Goal: Task Accomplishment & Management: Use online tool/utility

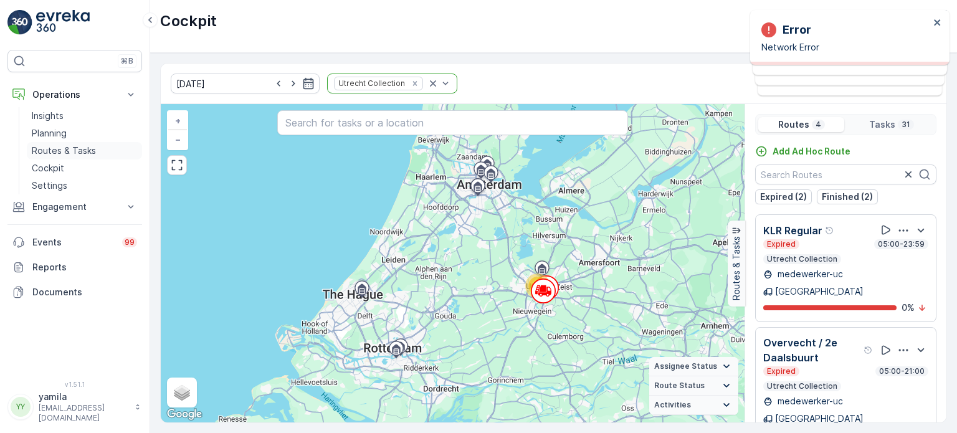
scroll to position [31, 0]
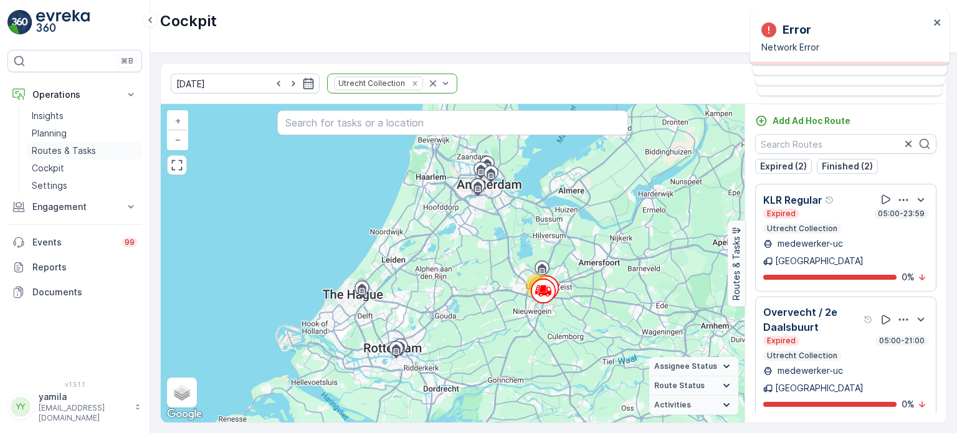
click at [65, 158] on link "Routes & Tasks" at bounding box center [84, 150] width 115 height 17
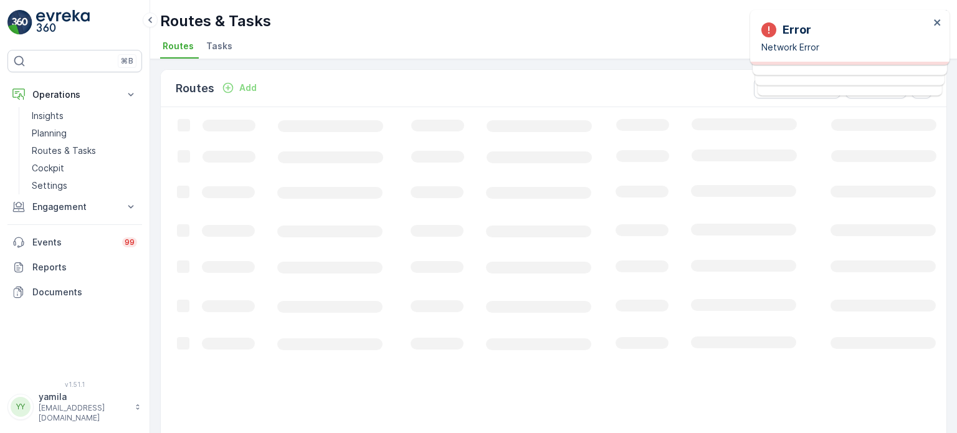
click at [226, 57] on li "Tasks" at bounding box center [221, 47] width 34 height 21
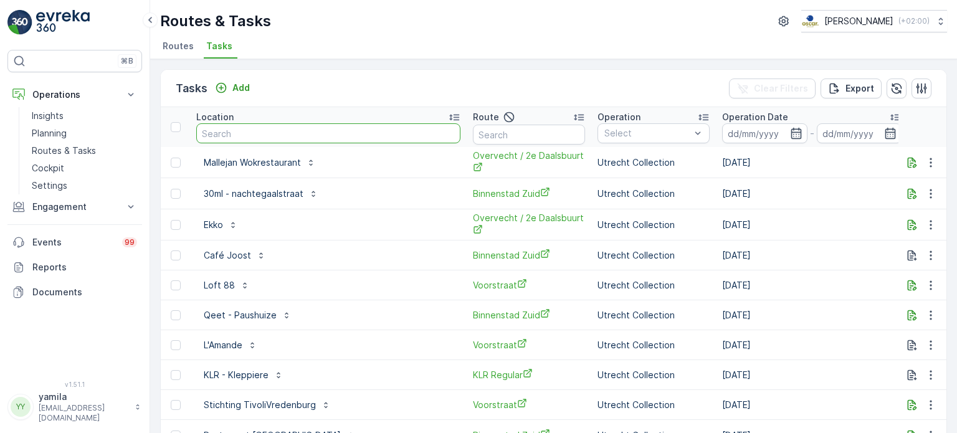
click at [239, 131] on input "text" at bounding box center [328, 133] width 264 height 20
type input "[PERSON_NAME]"
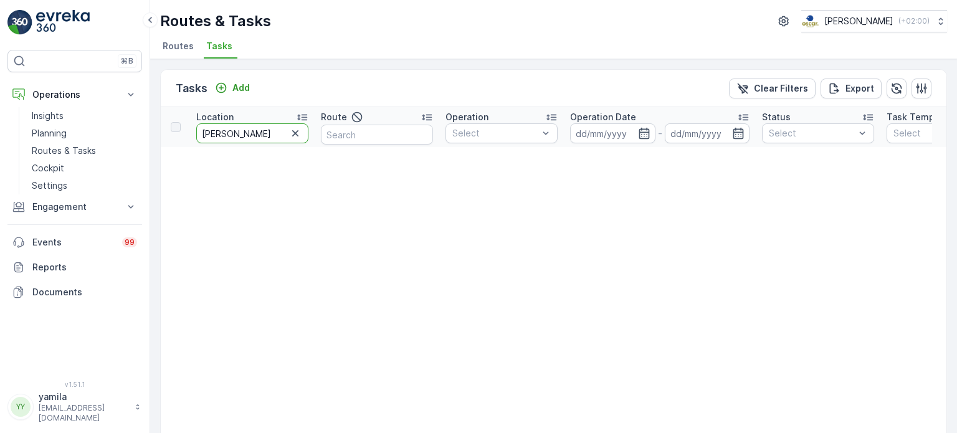
click at [266, 140] on input "[PERSON_NAME]" at bounding box center [252, 133] width 112 height 20
type input "qeet paus"
click at [266, 140] on input "qeet paus" at bounding box center [252, 133] width 112 height 20
type input "qeet"
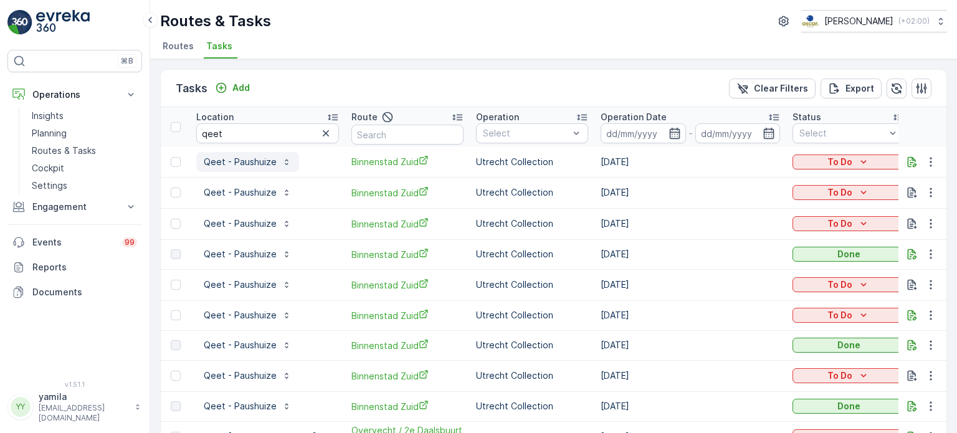
click at [239, 162] on p "Qeet - Paushuize" at bounding box center [240, 162] width 73 height 12
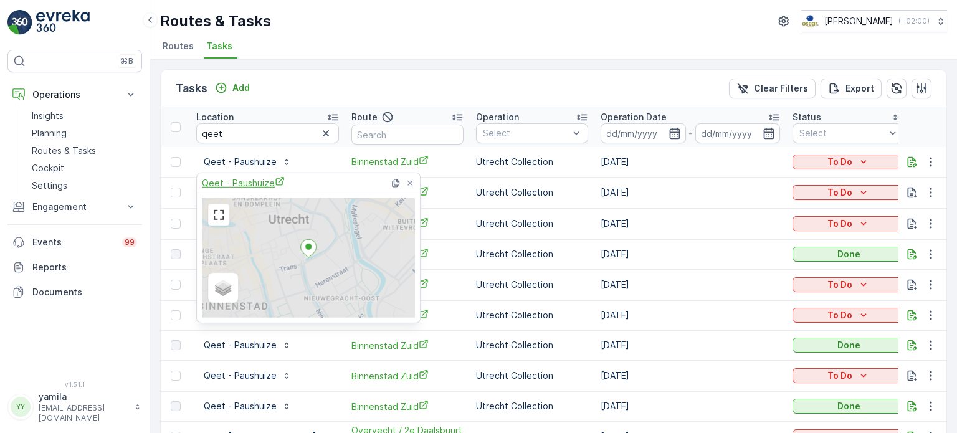
click at [239, 184] on span "Qeet - Paushuize" at bounding box center [243, 182] width 83 height 13
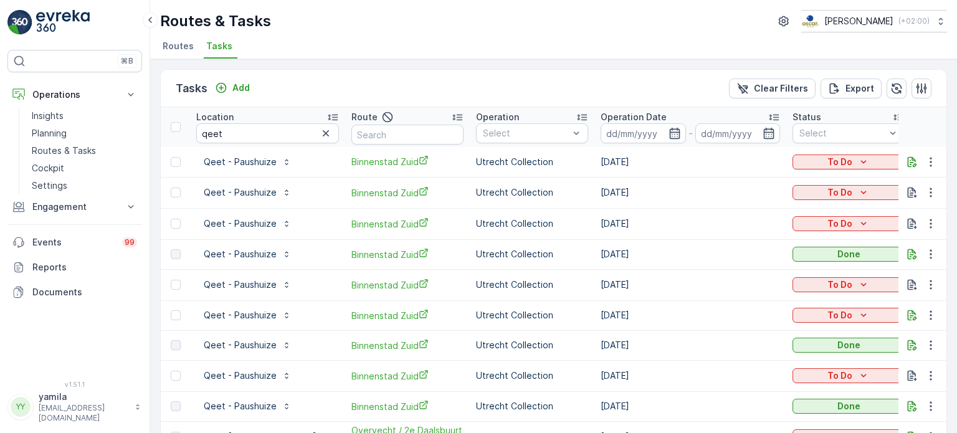
click at [224, 141] on th "Location qeet" at bounding box center [267, 127] width 155 height 40
click at [224, 141] on input "qeet" at bounding box center [267, 133] width 143 height 20
type input "restaurant baluw"
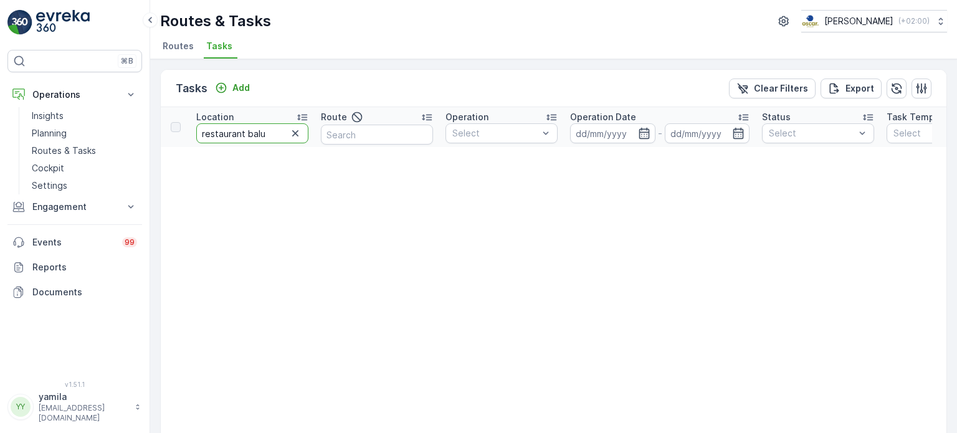
click at [265, 131] on input "restaurant balu" at bounding box center [252, 133] width 112 height 20
type input "restaurant blauw"
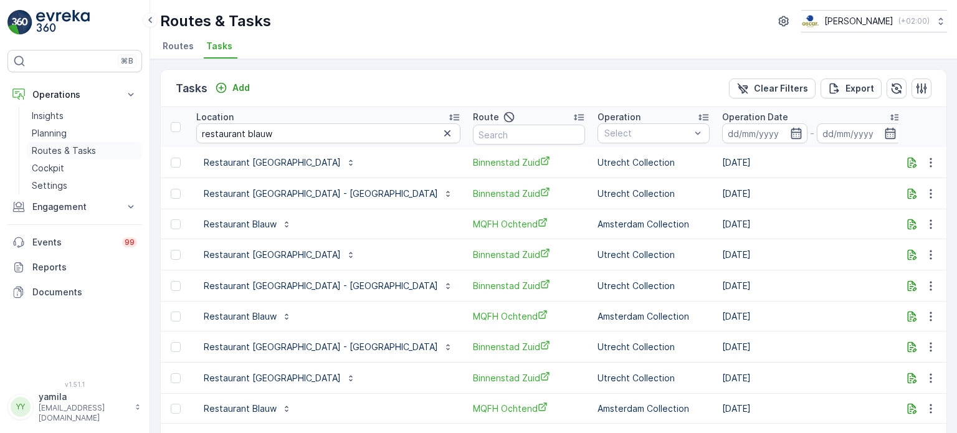
click at [90, 151] on p "Routes & Tasks" at bounding box center [64, 151] width 64 height 12
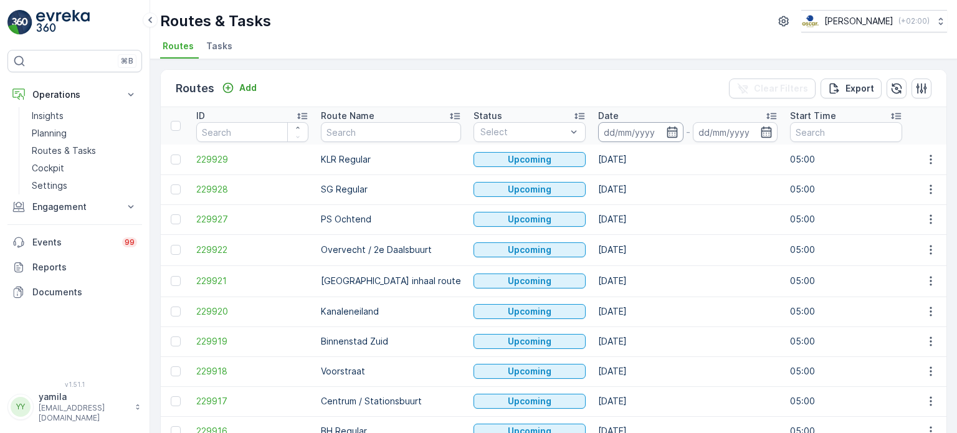
click at [614, 126] on input at bounding box center [640, 132] width 85 height 20
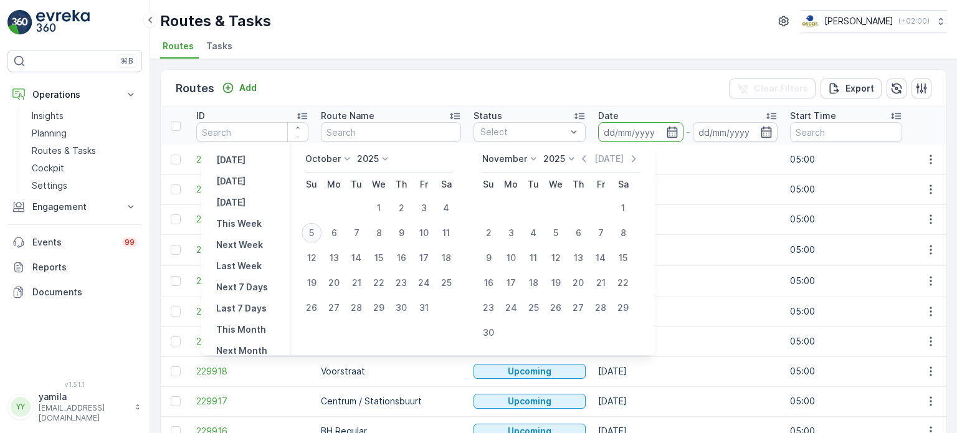
click at [317, 235] on div "5" at bounding box center [312, 233] width 20 height 20
type input "[DATE]"
click at [317, 235] on div "5" at bounding box center [312, 233] width 20 height 20
type input "[DATE]"
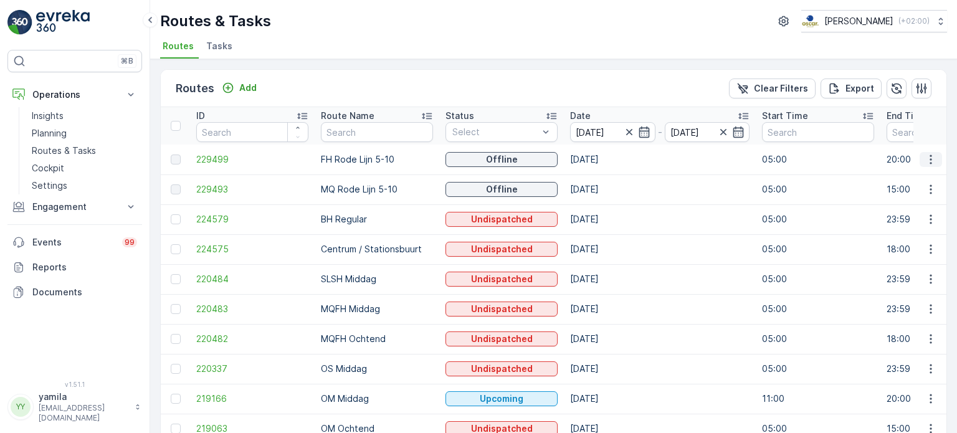
click at [932, 160] on icon "button" at bounding box center [931, 159] width 12 height 12
click at [838, 161] on p "05:00" at bounding box center [818, 159] width 112 height 12
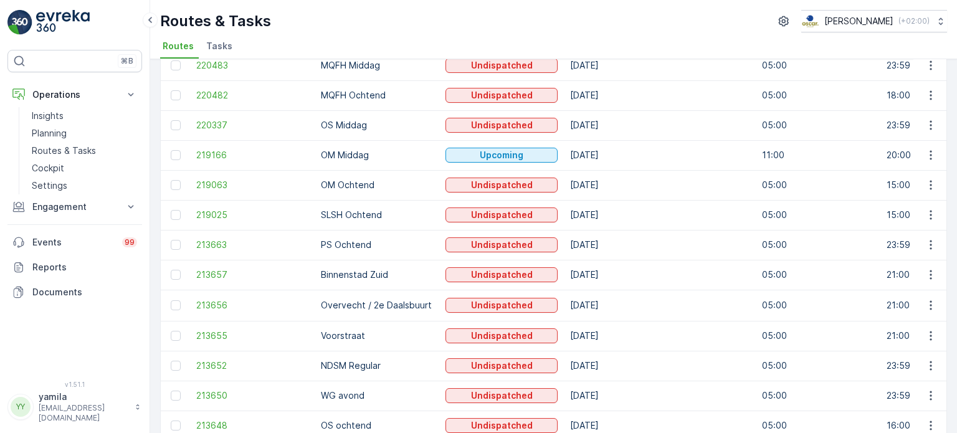
scroll to position [243, 0]
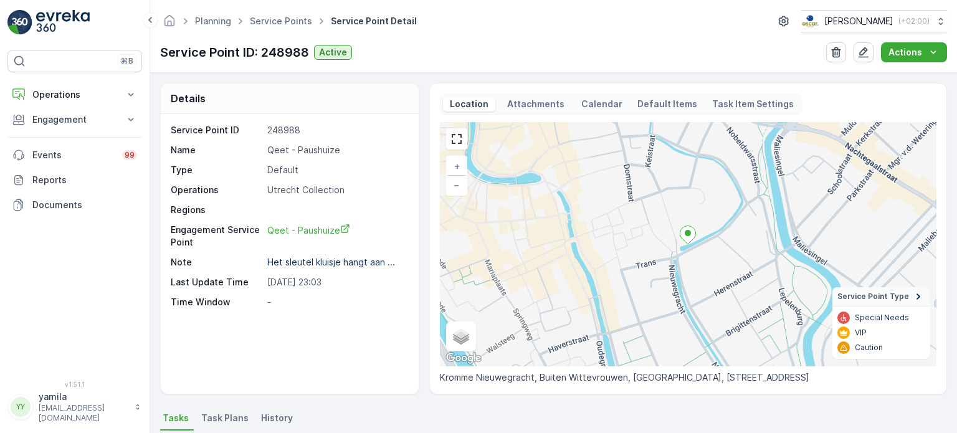
scroll to position [16, 0]
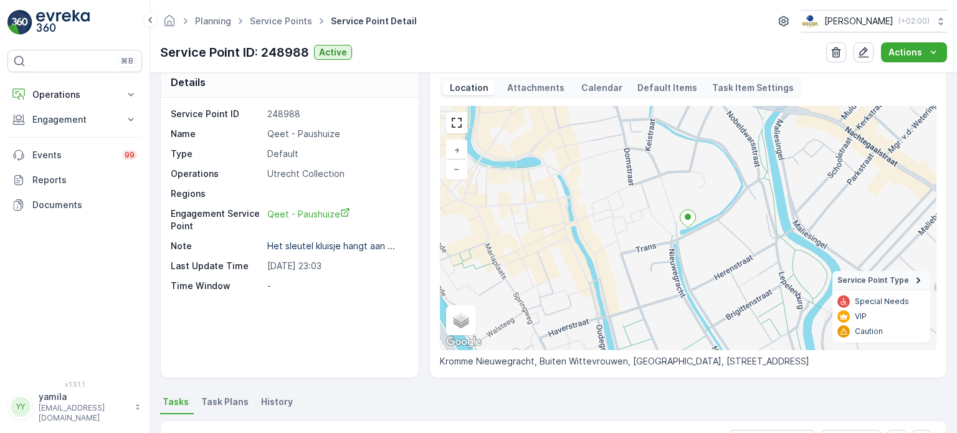
click at [221, 398] on span "Task Plans" at bounding box center [224, 402] width 47 height 12
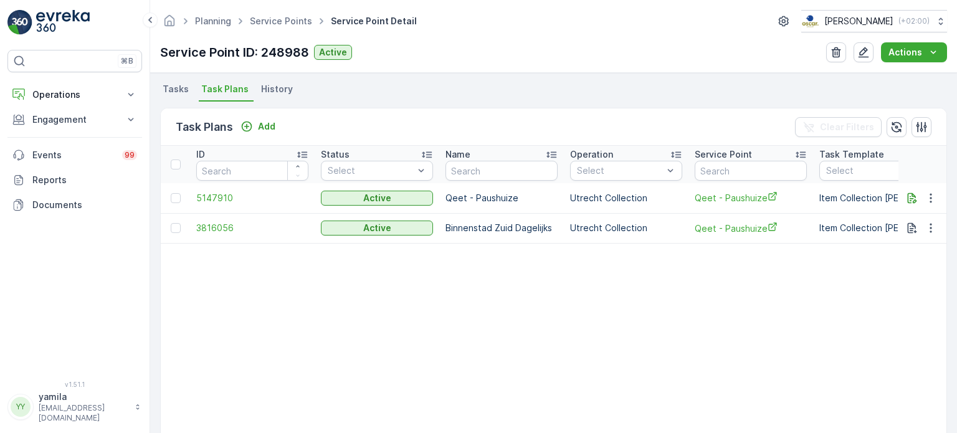
scroll to position [360, 0]
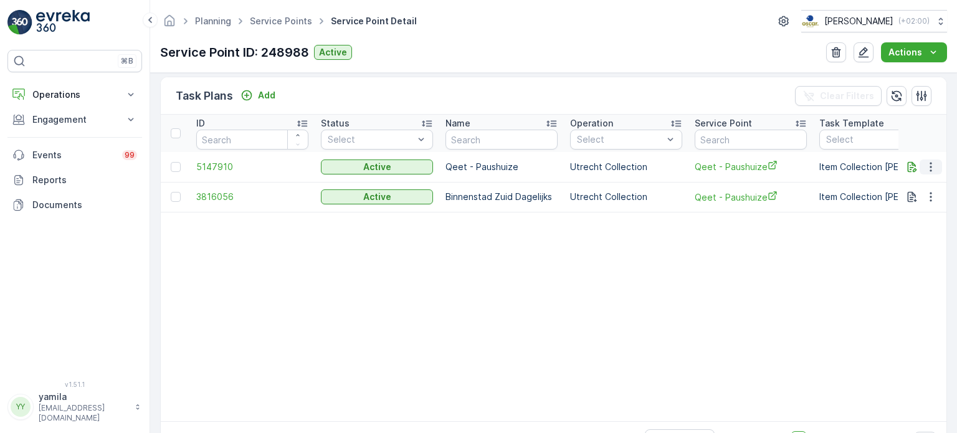
click at [929, 165] on icon "button" at bounding box center [931, 167] width 12 height 12
click at [927, 198] on icon "button" at bounding box center [931, 197] width 12 height 12
click at [910, 227] on span "Edit Task Plan" at bounding box center [909, 232] width 58 height 12
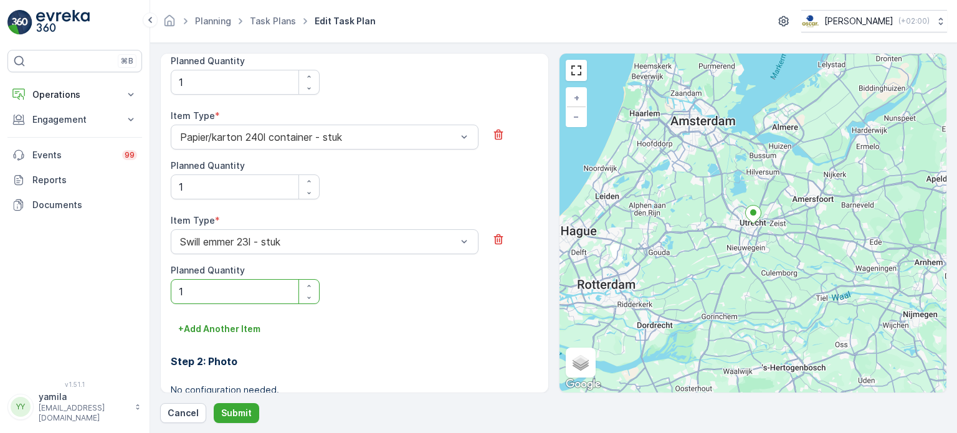
scroll to position [942, 0]
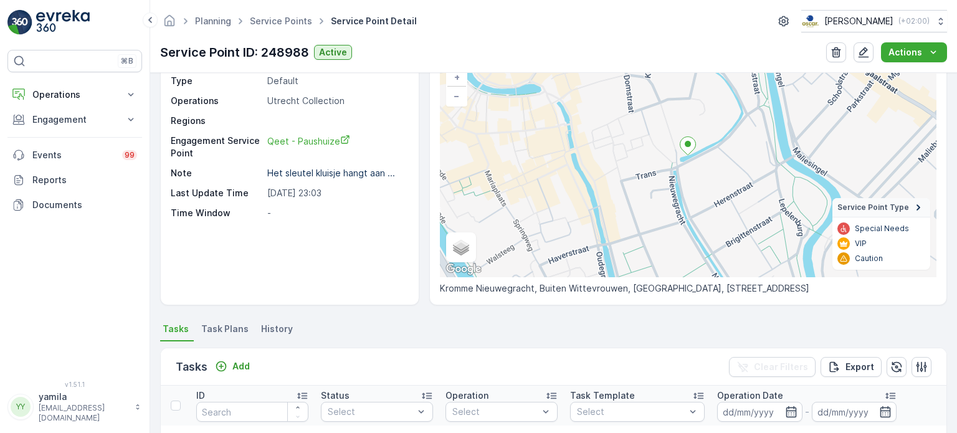
scroll to position [57, 0]
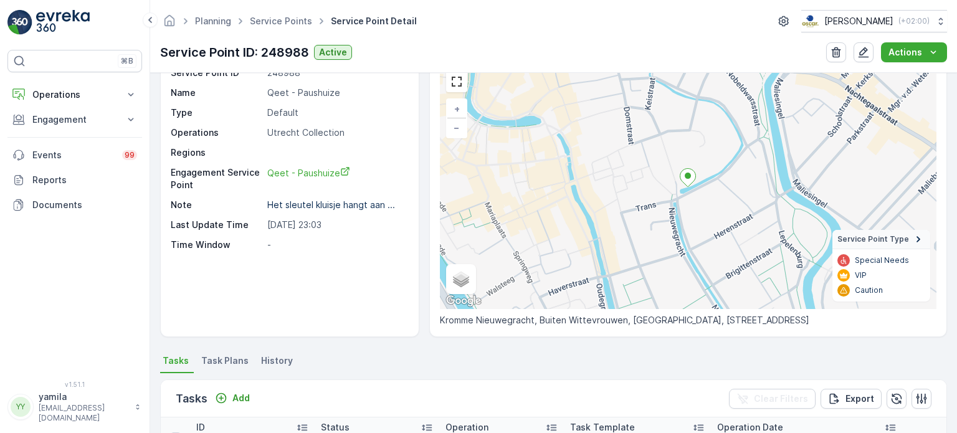
click at [223, 355] on span "Task Plans" at bounding box center [224, 361] width 47 height 12
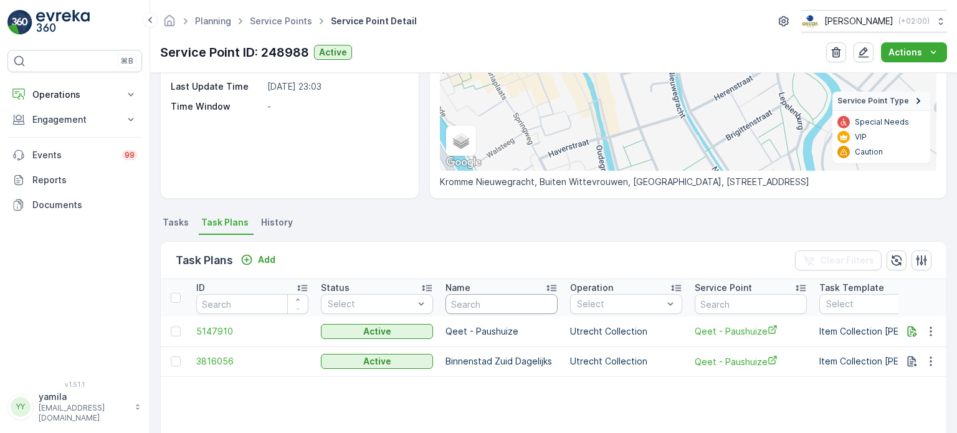
scroll to position [197, 0]
click at [929, 333] on icon "button" at bounding box center [931, 330] width 12 height 12
click at [907, 361] on span "Edit Task Plan" at bounding box center [909, 365] width 58 height 12
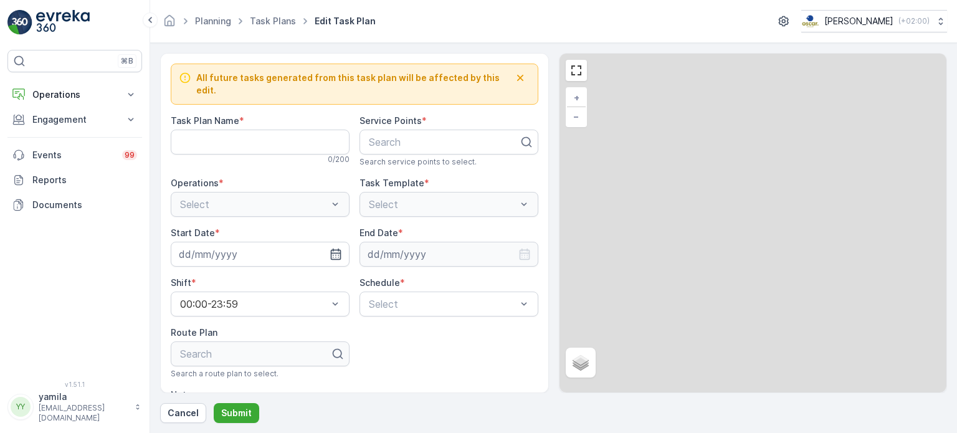
type Name "Qeet - Paushuize"
type textarea "6 weken lang weekend service."
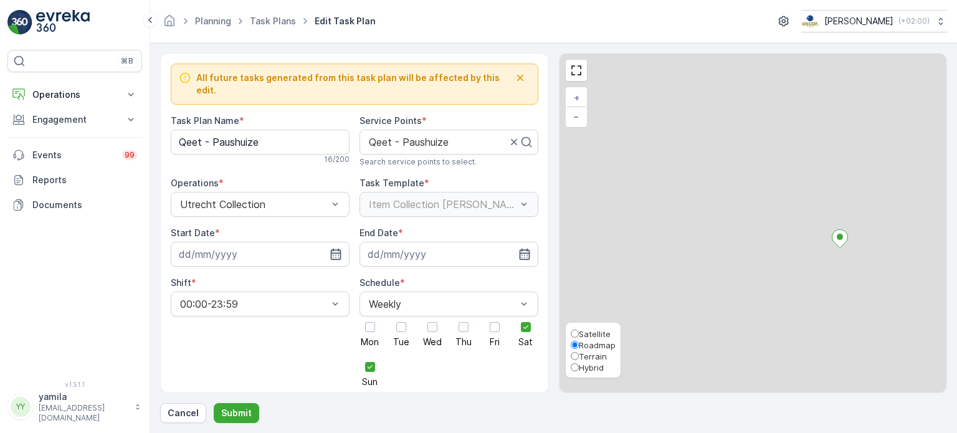
type input "[DATE]"
type input "02.11.2025"
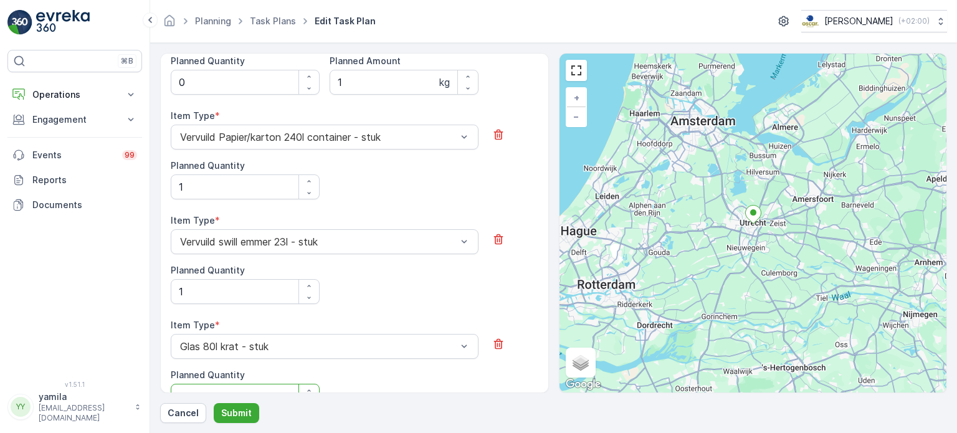
scroll to position [800, 0]
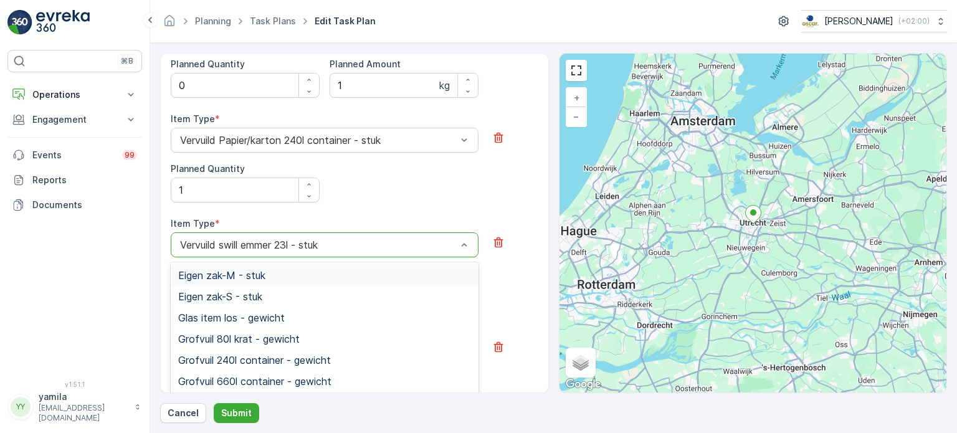
click at [423, 232] on div "Vervuild swill emmer 23l - stuk" at bounding box center [325, 244] width 308 height 25
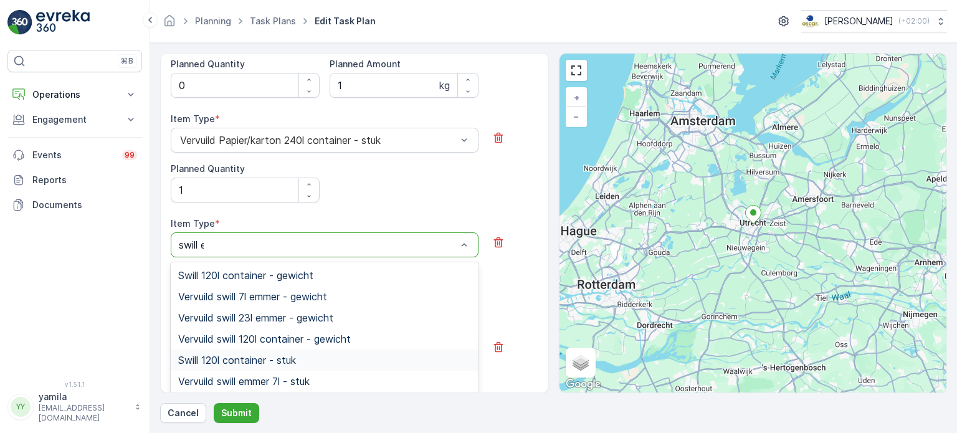
type input "swill emm"
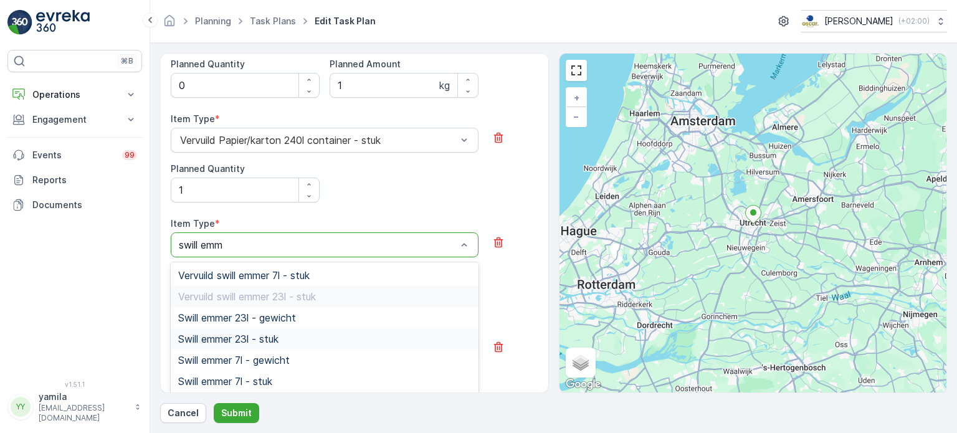
click at [262, 333] on span "Swill emmer 23l - stuk" at bounding box center [228, 338] width 100 height 11
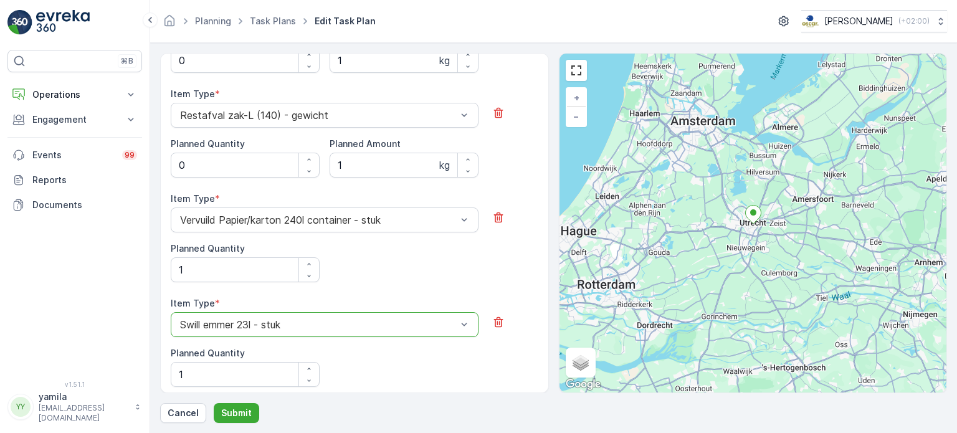
scroll to position [716, 0]
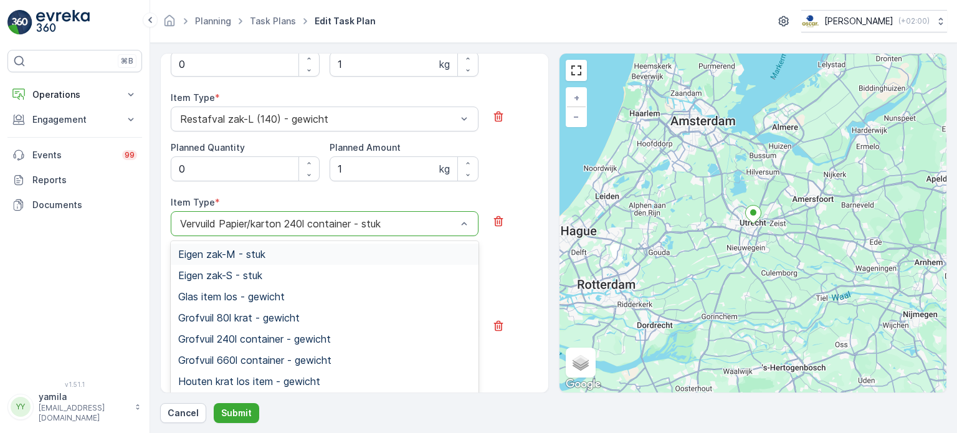
click at [326, 219] on div "Vervuild Papier/karton 240l container - stuk" at bounding box center [325, 223] width 308 height 25
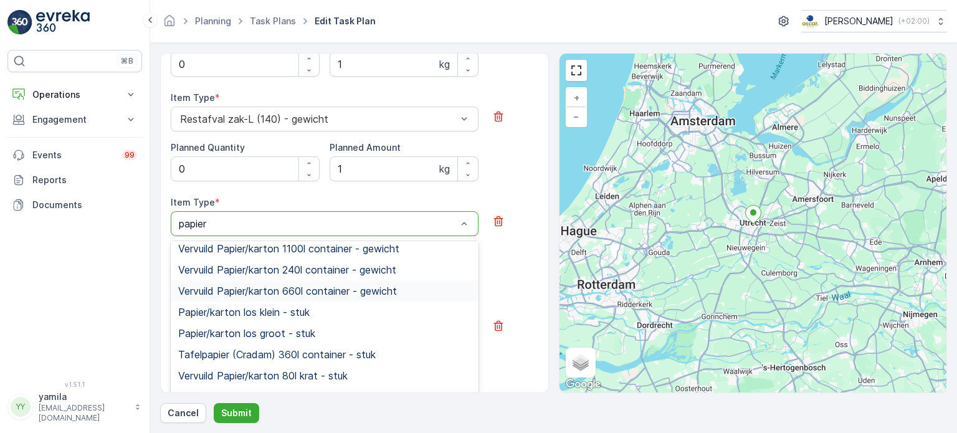
scroll to position [0, 0]
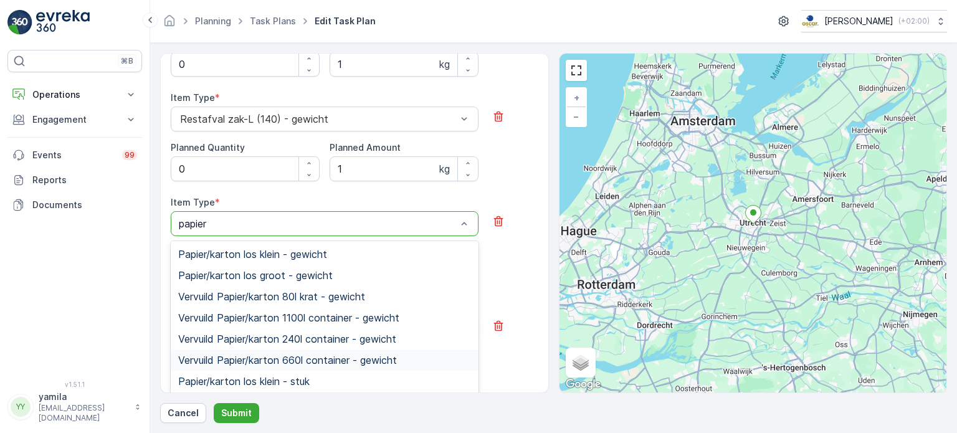
type input "papier"
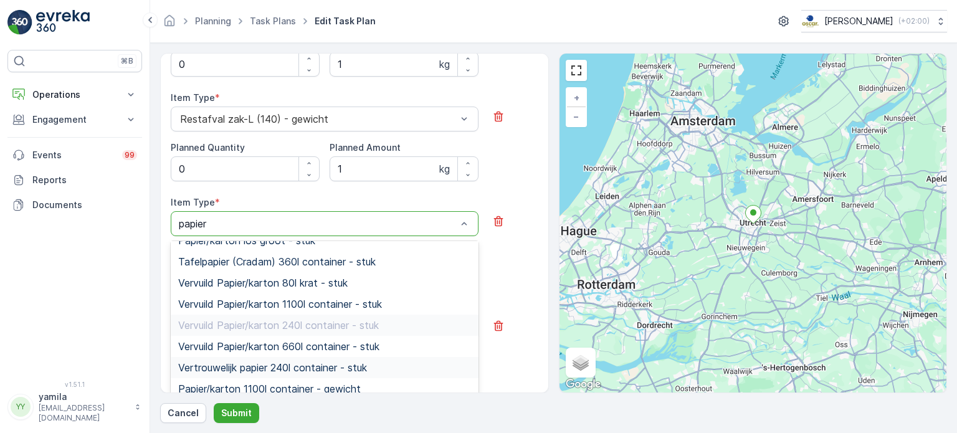
scroll to position [284, 0]
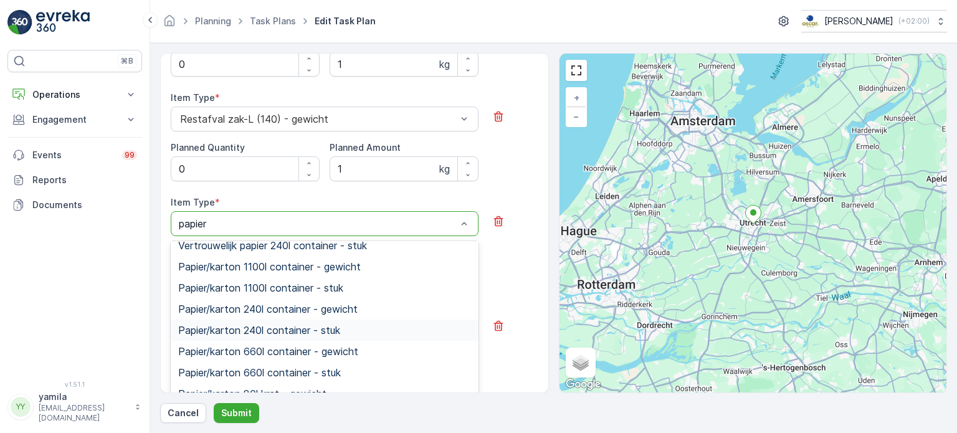
click at [275, 325] on span "Papier/karton 240l container - stuk" at bounding box center [259, 330] width 162 height 11
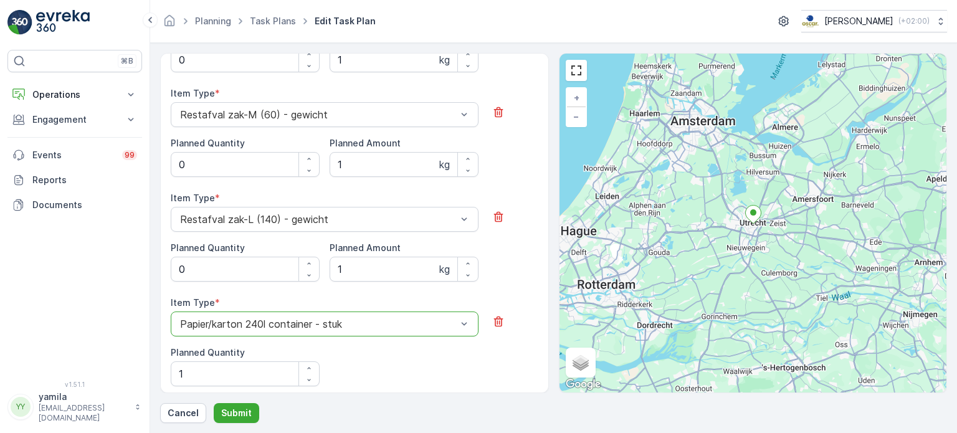
scroll to position [615, 0]
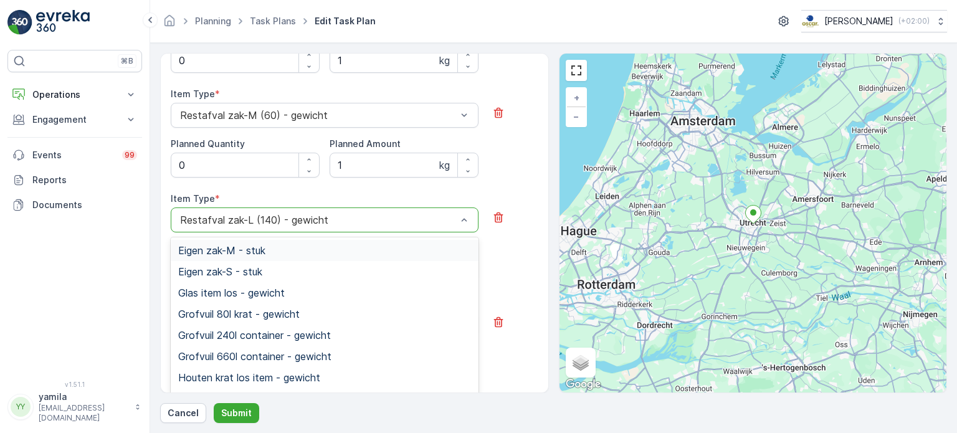
click at [279, 217] on div "Restafval zak-L (140) - gewicht" at bounding box center [325, 220] width 308 height 25
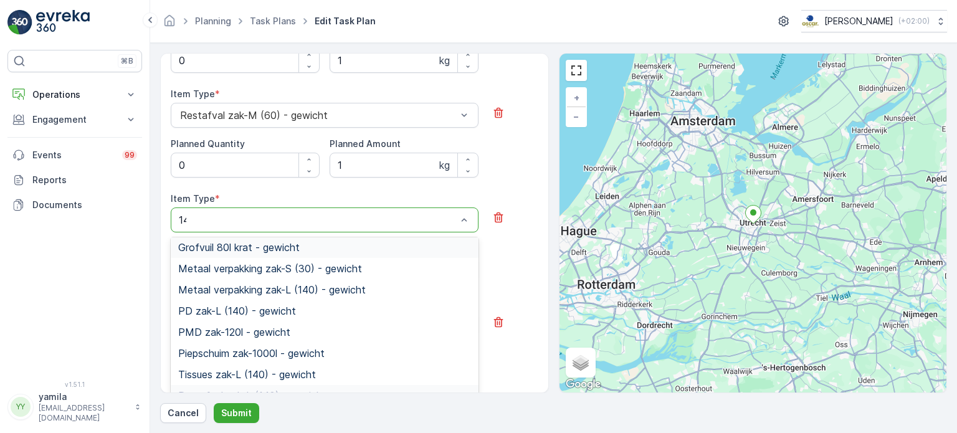
scroll to position [0, 0]
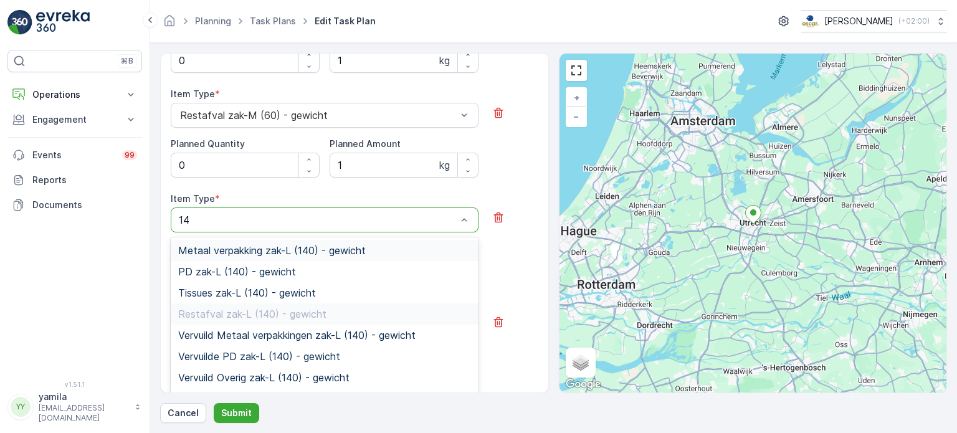
type input "1"
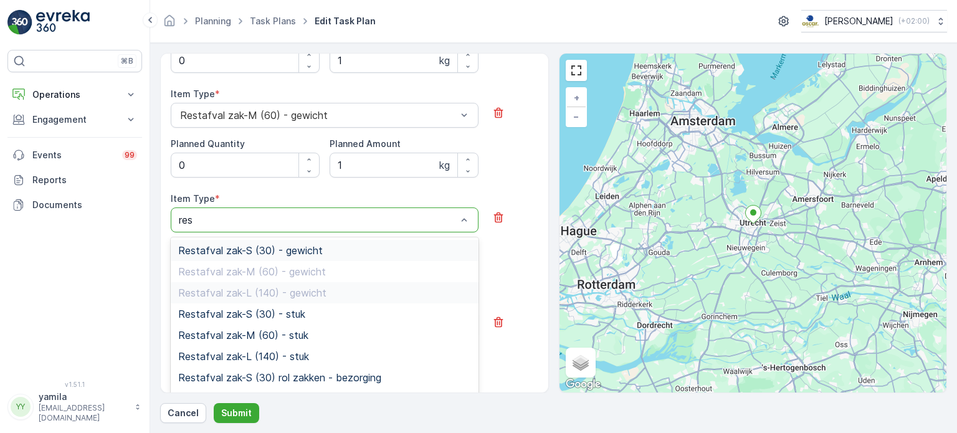
type input "rest"
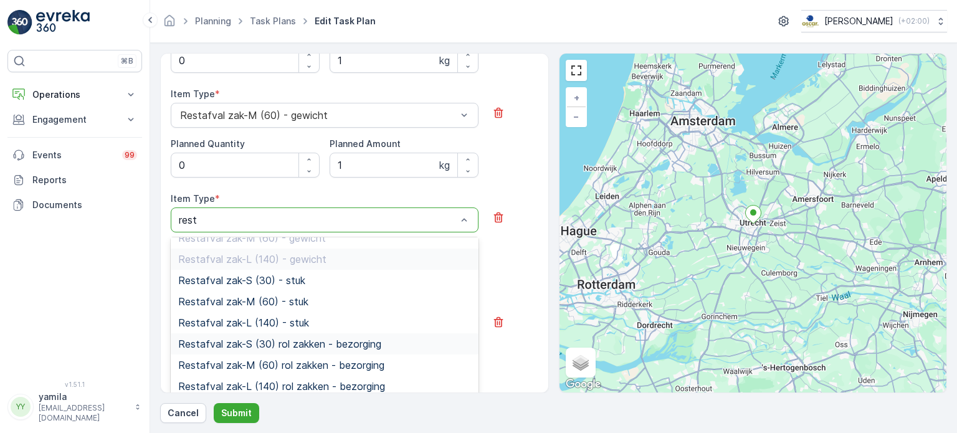
scroll to position [39, 0]
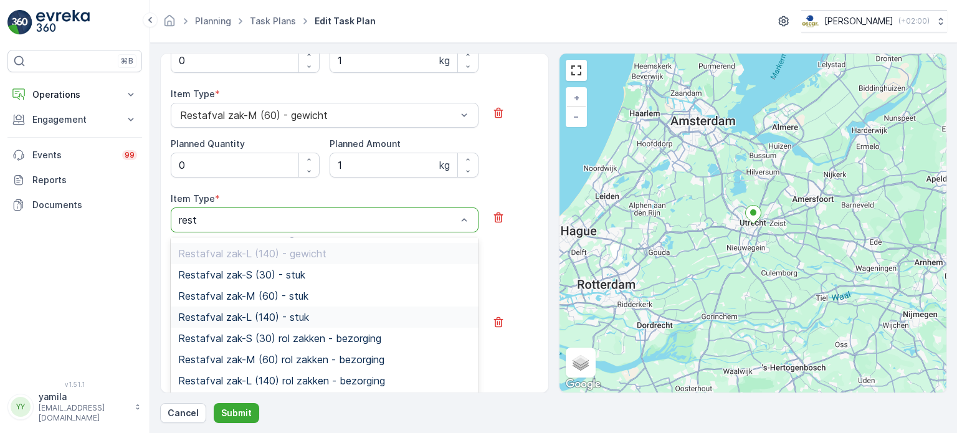
click at [266, 312] on span "Restafval zak-L (140) - stuk" at bounding box center [243, 317] width 131 height 11
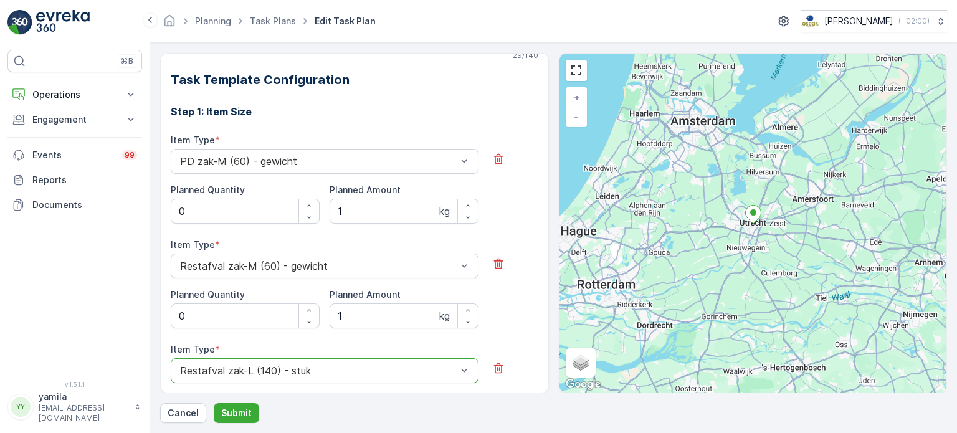
scroll to position [463, 0]
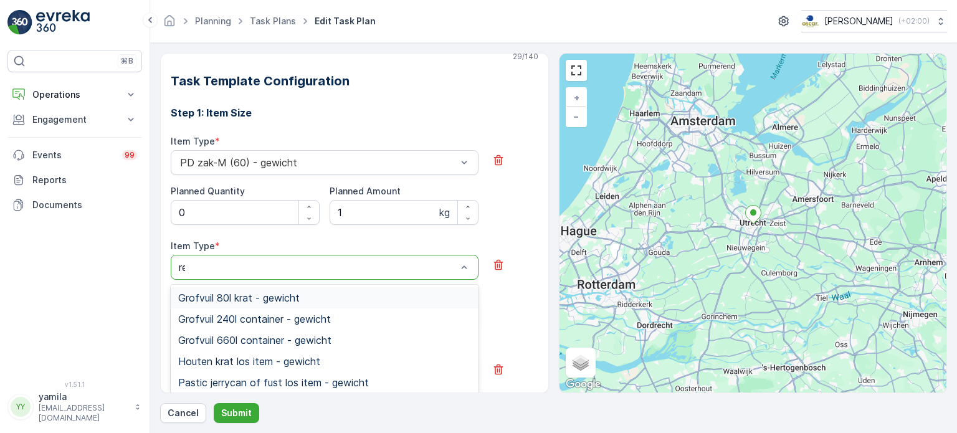
type input "rest"
click at [259, 393] on div "Restafval zak-L (140) - stuk" at bounding box center [325, 403] width 308 height 21
click at [272, 377] on span "Restafval zak-M (60) - stuk" at bounding box center [243, 382] width 130 height 11
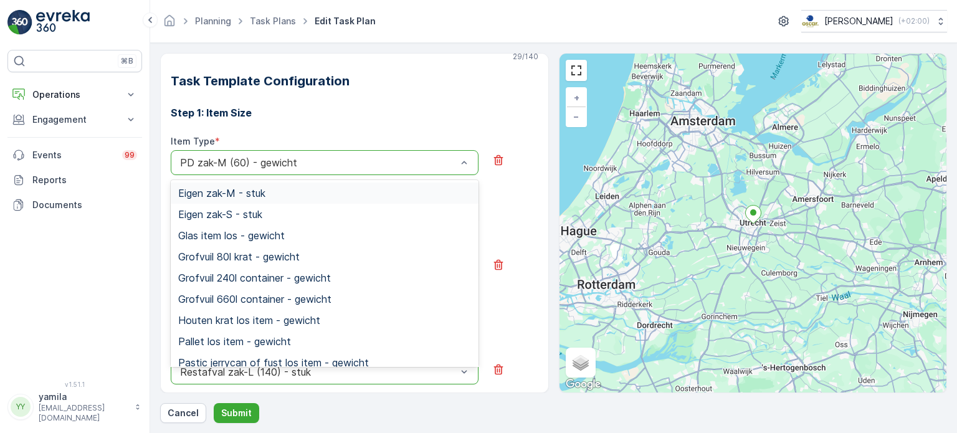
click at [271, 161] on div "PD zak-M (60) - gewicht" at bounding box center [325, 162] width 308 height 25
type input "pd"
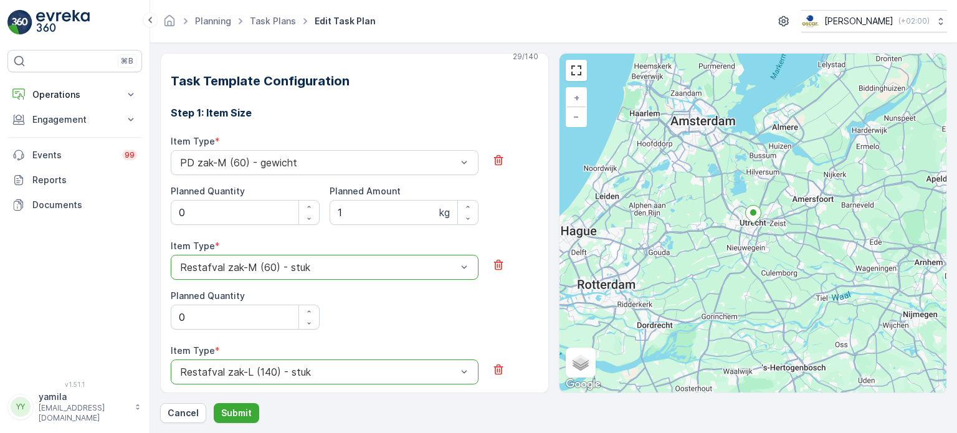
click at [316, 135] on div "Item Type *" at bounding box center [325, 141] width 308 height 12
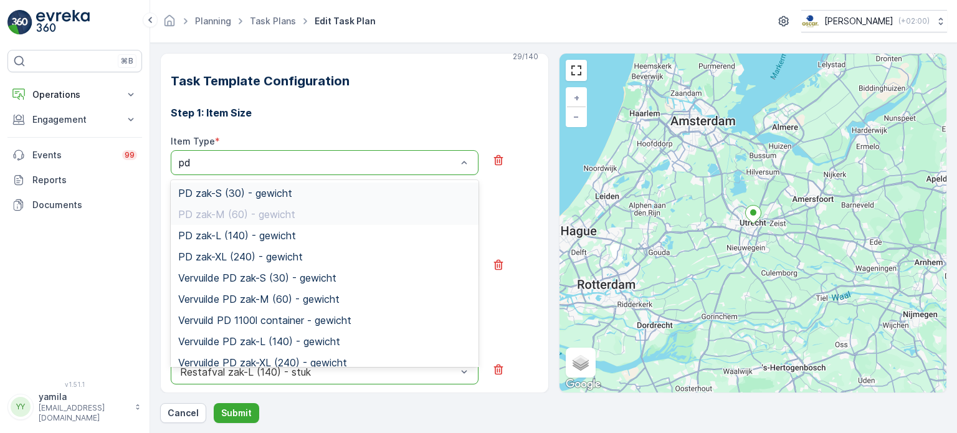
type input "pd"
click at [237, 246] on div "PD zak-XL (240) - gewicht" at bounding box center [325, 256] width 308 height 21
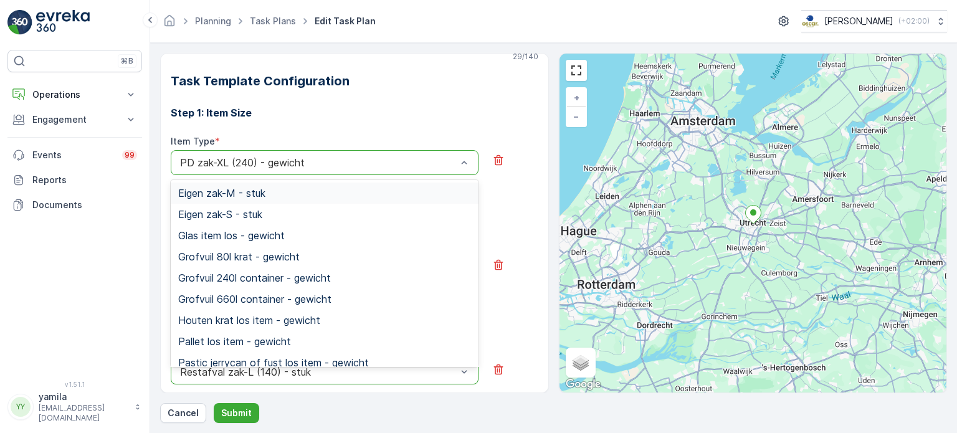
click at [274, 150] on div "PD zak-XL (240) - gewicht" at bounding box center [325, 162] width 308 height 25
type input "pd"
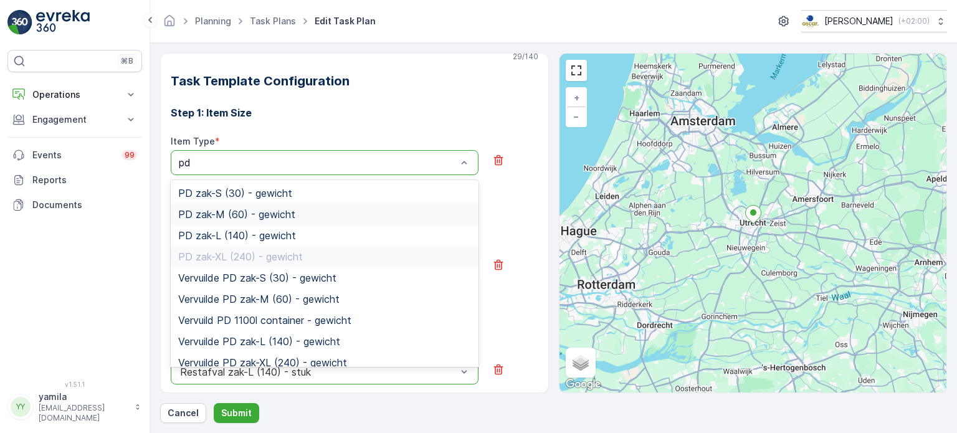
click at [249, 209] on span "PD zak-M (60) - gewicht" at bounding box center [236, 214] width 117 height 11
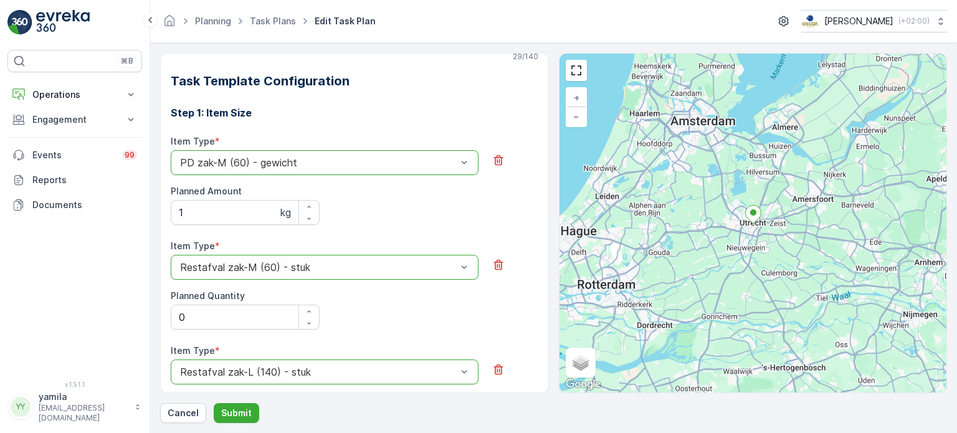
click at [294, 157] on div at bounding box center [318, 162] width 279 height 11
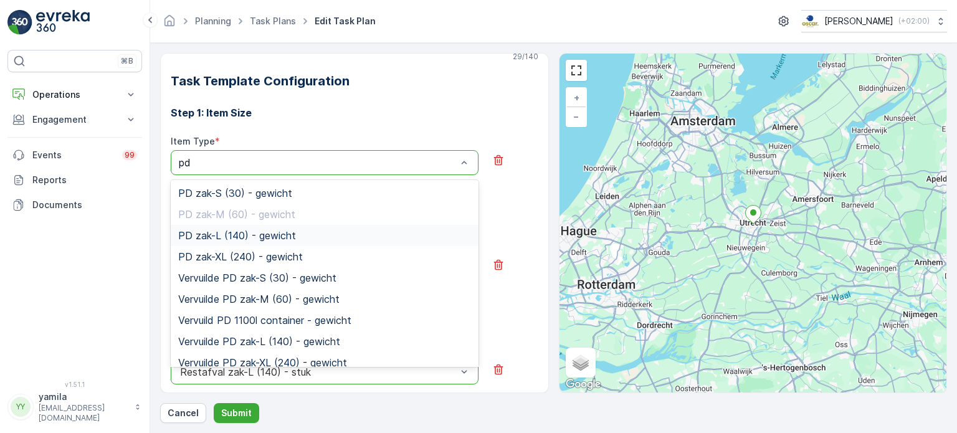
type input "pd"
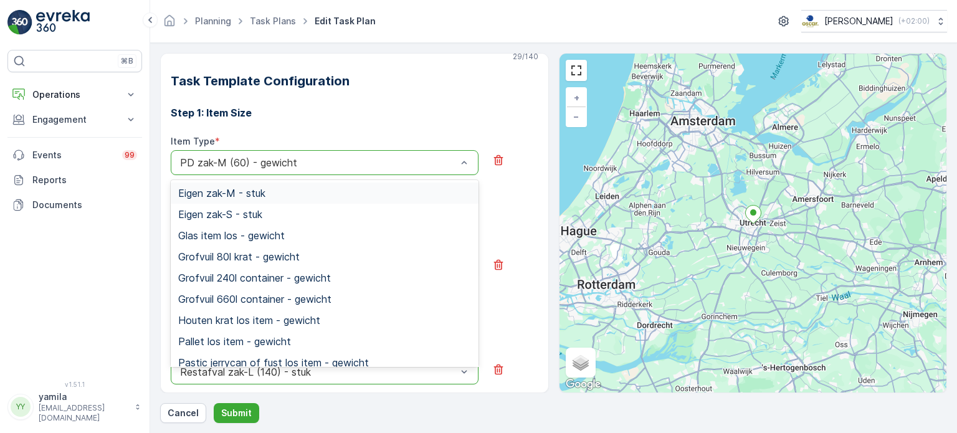
click at [273, 188] on div "Eigen zak-M - stuk" at bounding box center [324, 193] width 293 height 11
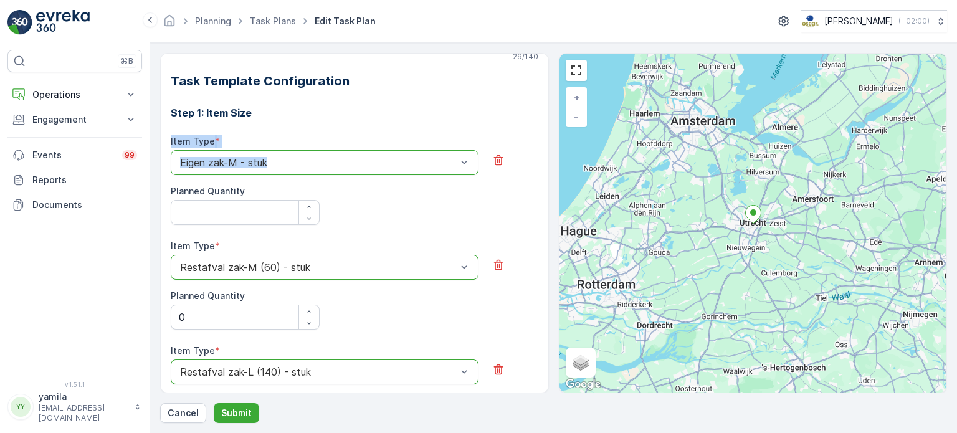
click at [273, 185] on div "Planned Quantity" at bounding box center [245, 191] width 149 height 12
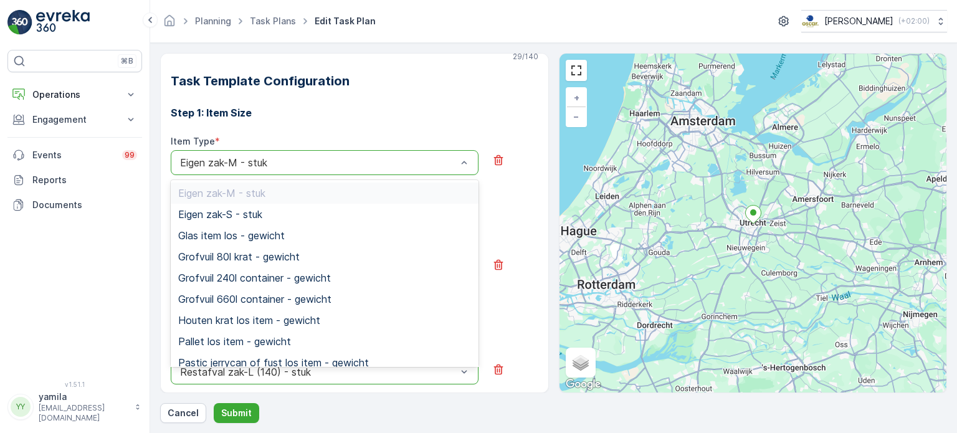
click at [301, 157] on div at bounding box center [318, 162] width 279 height 11
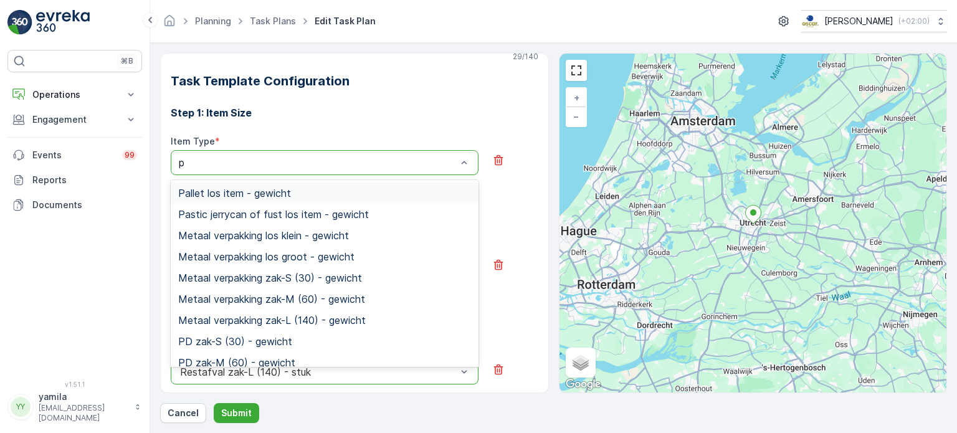
type input "pd"
click at [301, 157] on div "pd" at bounding box center [318, 162] width 279 height 11
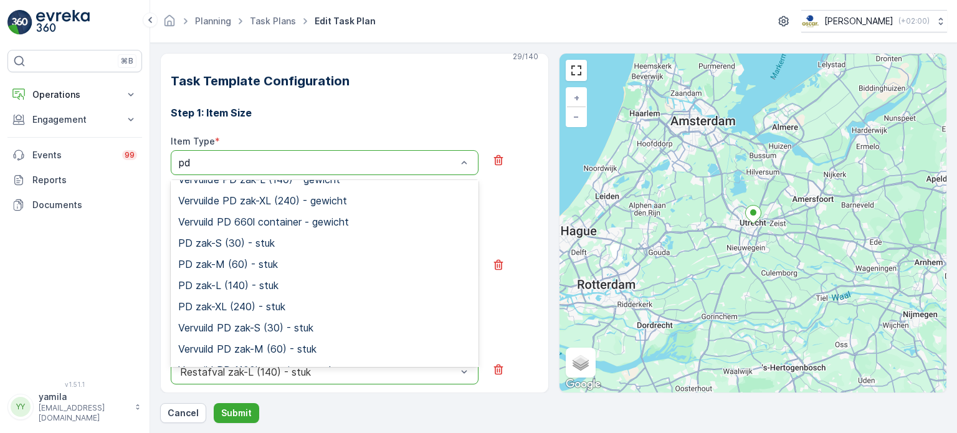
scroll to position [162, 0]
click at [257, 259] on span "PD zak-M (60) - stuk" at bounding box center [228, 264] width 100 height 11
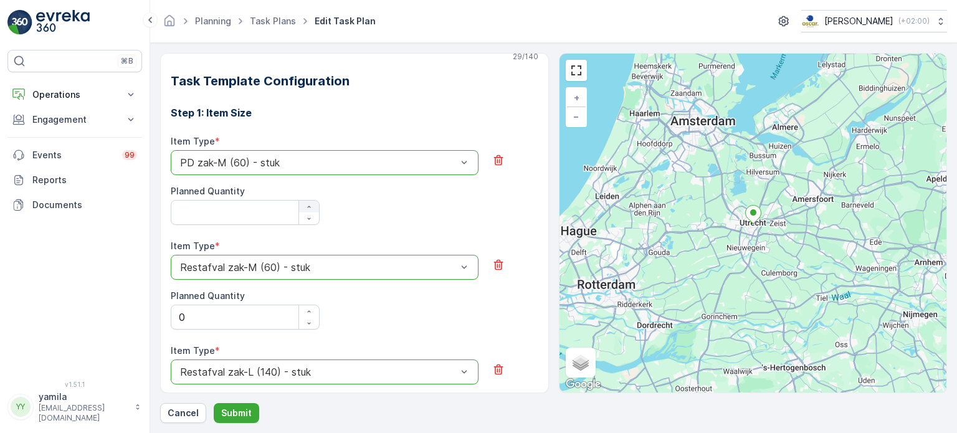
click at [308, 203] on icon "button" at bounding box center [308, 206] width 7 height 7
type Quantity "1"
click at [307, 308] on icon "button" at bounding box center [308, 311] width 7 height 7
type Quantity "1"
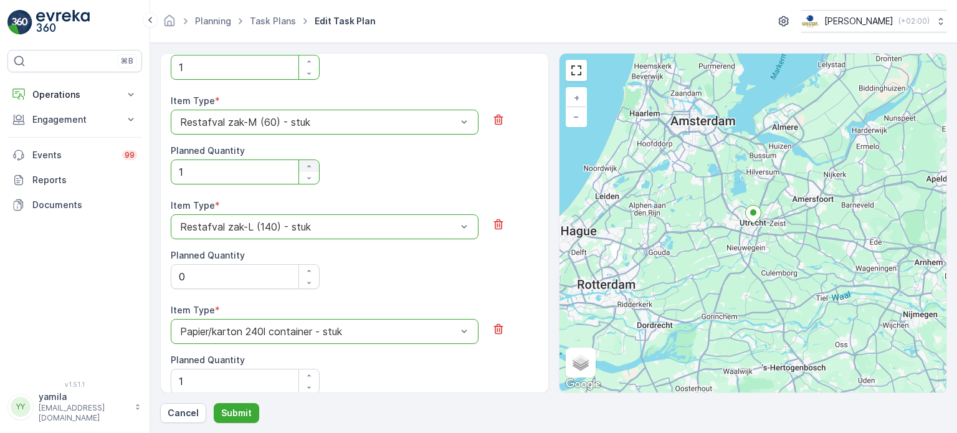
scroll to position [614, 0]
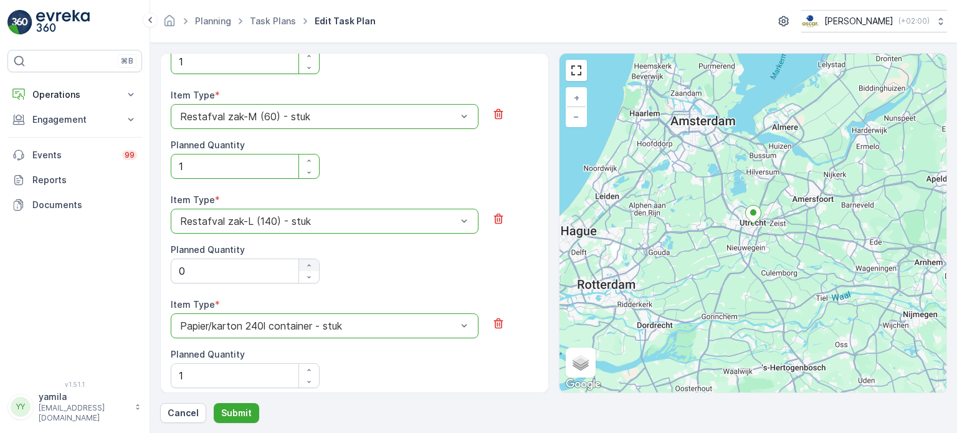
click at [308, 262] on icon "button" at bounding box center [308, 265] width 7 height 7
type Quantity "1"
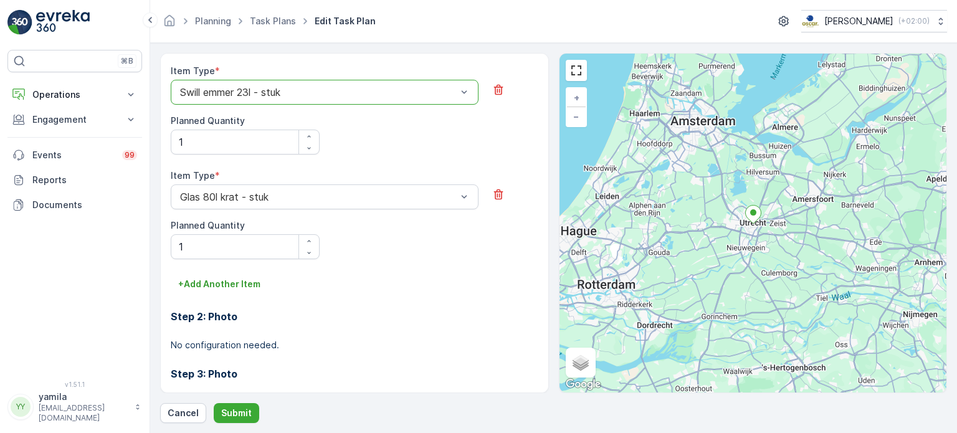
scroll to position [925, 0]
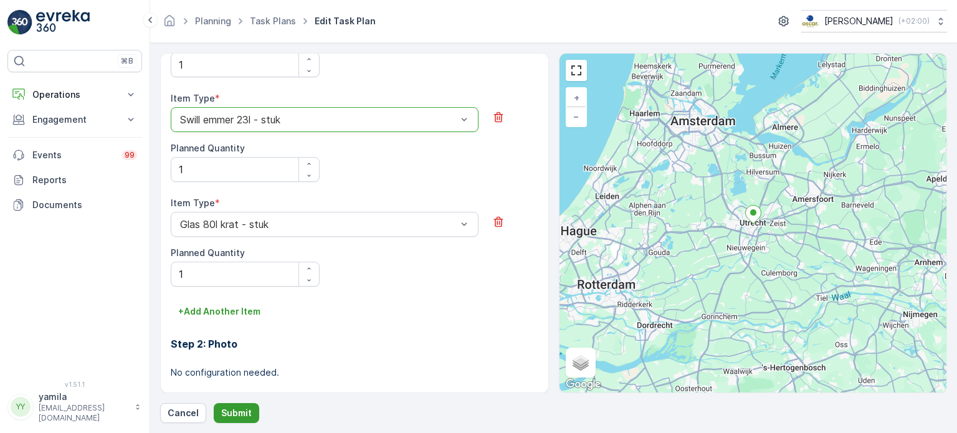
click at [245, 407] on p "Submit" at bounding box center [236, 413] width 31 height 12
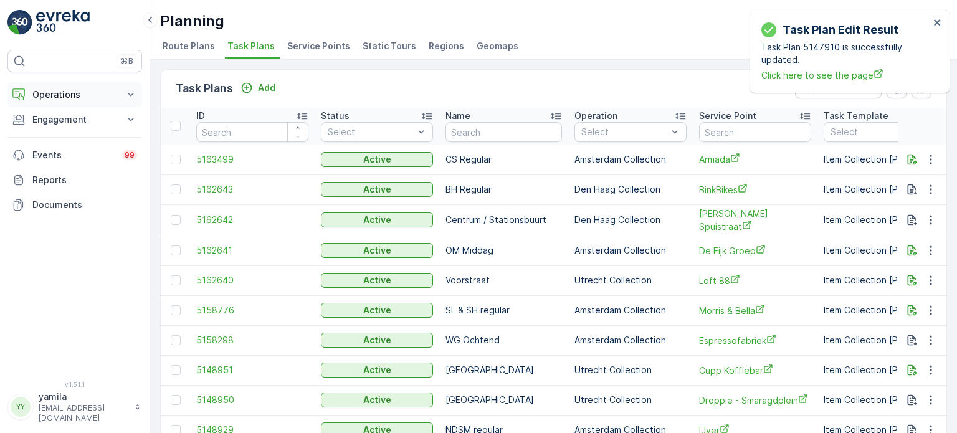
click at [94, 97] on p "Operations" at bounding box center [74, 94] width 85 height 12
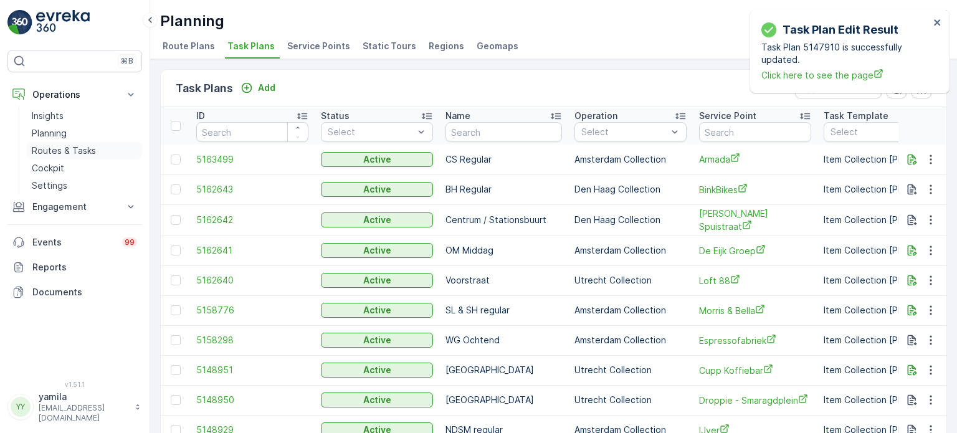
click at [70, 151] on p "Routes & Tasks" at bounding box center [64, 151] width 64 height 12
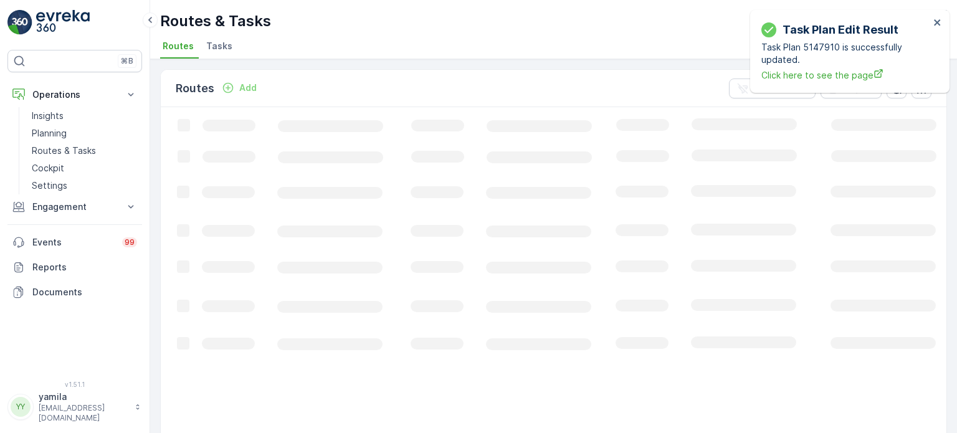
click at [213, 46] on span "Tasks" at bounding box center [219, 46] width 26 height 12
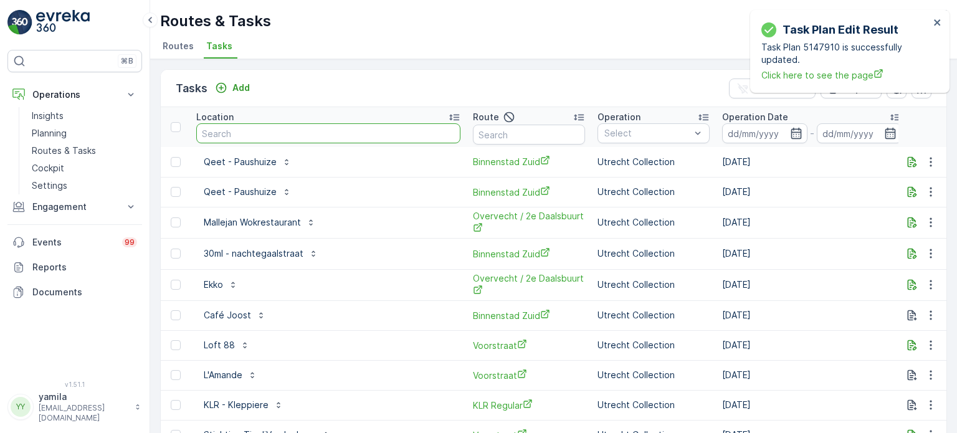
click at [246, 129] on input "text" at bounding box center [328, 133] width 264 height 20
type input "restaurant blauw"
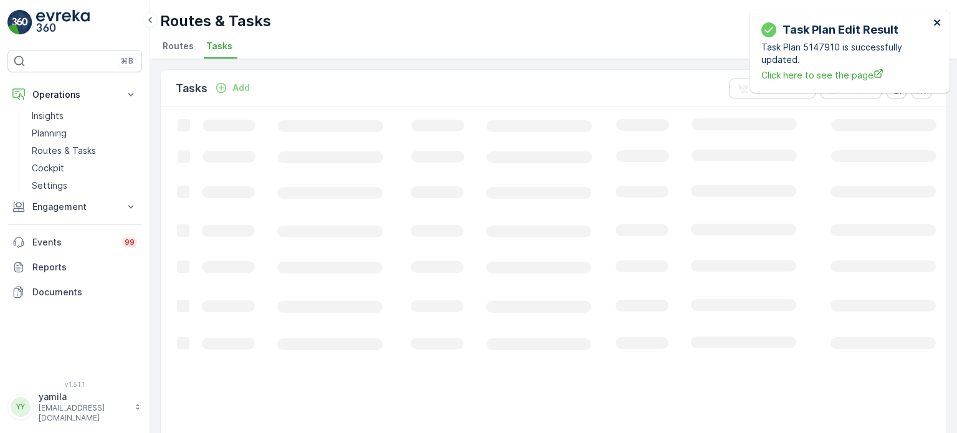
click at [937, 22] on icon "close" at bounding box center [937, 22] width 6 height 6
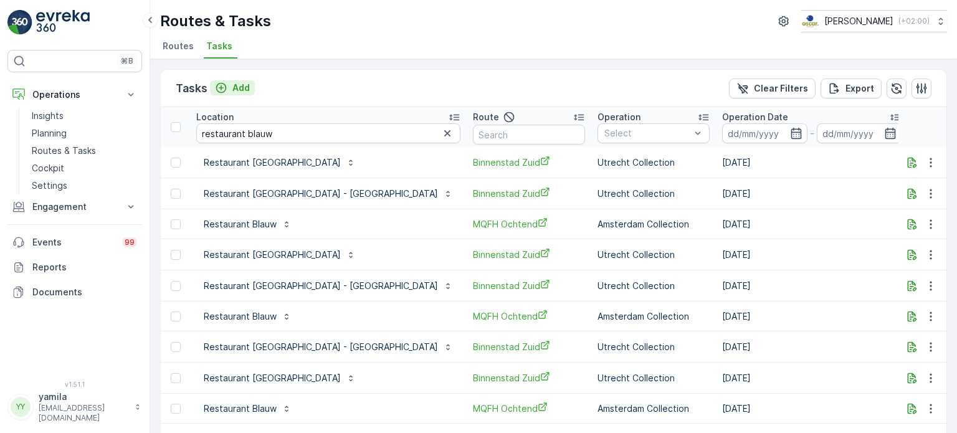
click at [242, 82] on p "Add" at bounding box center [240, 88] width 17 height 12
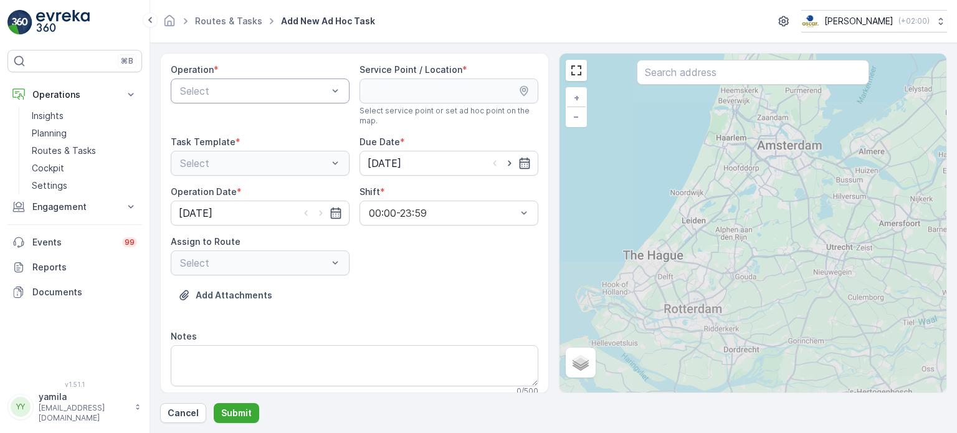
click at [219, 102] on div "Operation * Select" at bounding box center [260, 95] width 179 height 62
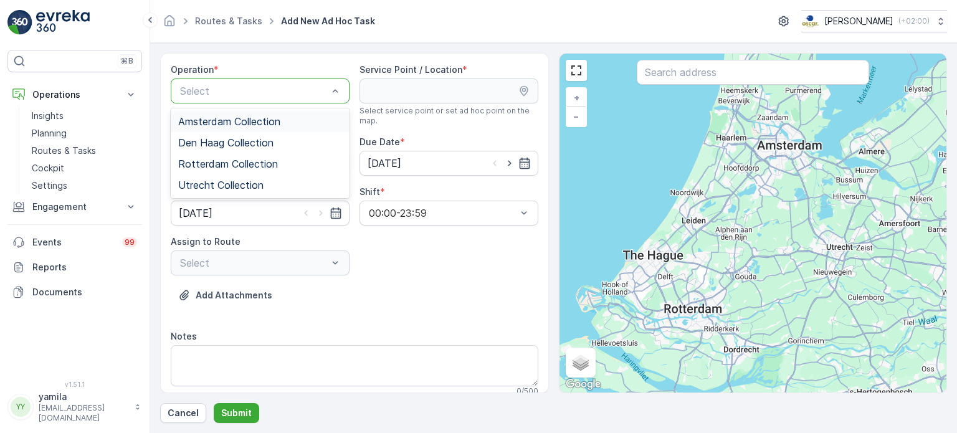
click at [219, 102] on div "Select" at bounding box center [260, 91] width 179 height 25
click at [216, 122] on span "Amsterdam Collection" at bounding box center [229, 121] width 102 height 11
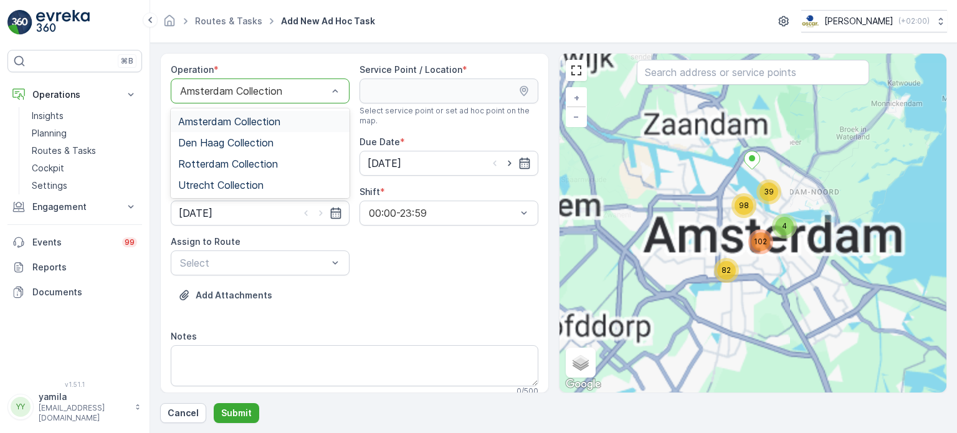
click at [247, 84] on div "Amsterdam Collection" at bounding box center [260, 91] width 179 height 25
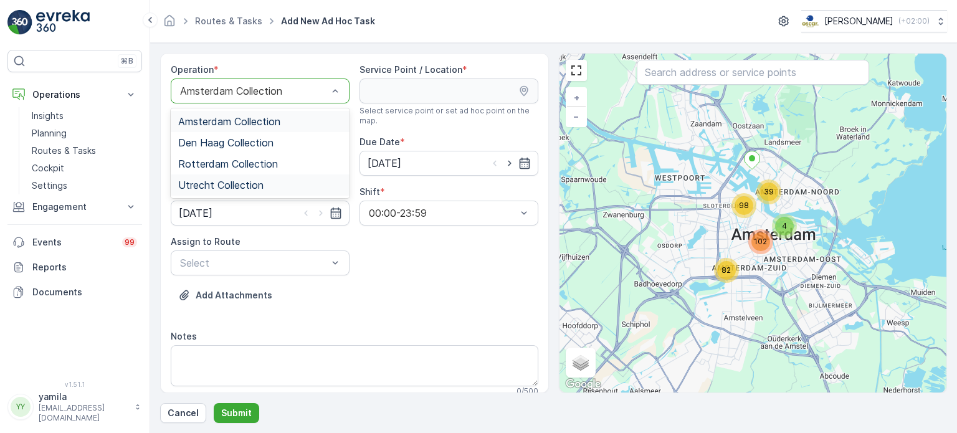
click at [222, 183] on span "Utrecht Collection" at bounding box center [220, 184] width 85 height 11
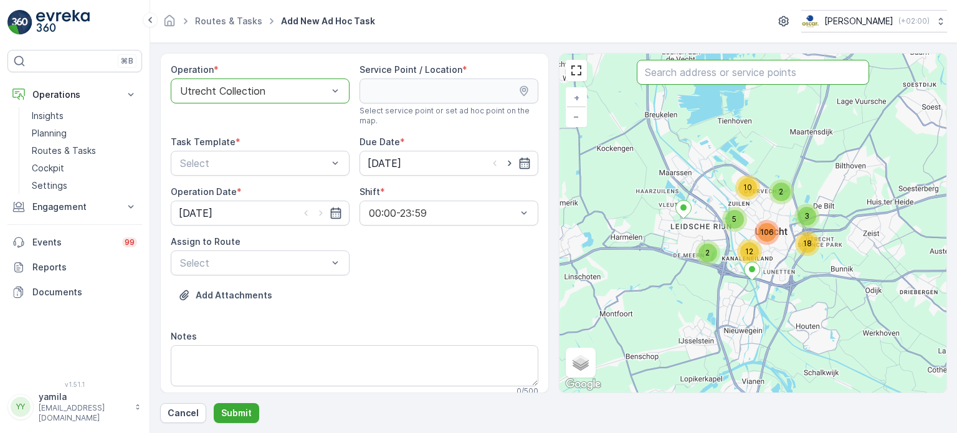
click at [663, 82] on input "text" at bounding box center [753, 72] width 232 height 25
type input "b"
type input "blauw"
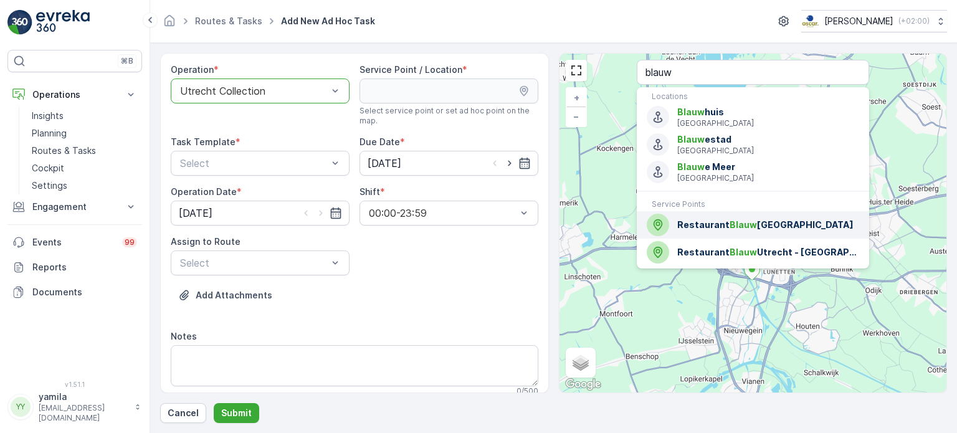
click at [684, 224] on span "Restaurant Blauw Utrecht" at bounding box center [768, 225] width 182 height 12
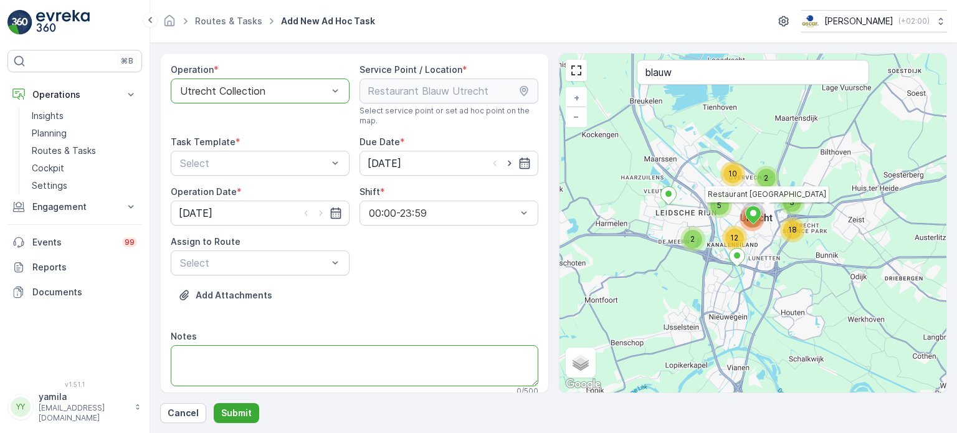
click at [282, 356] on textarea "Notes" at bounding box center [355, 365] width 368 height 41
type textarea "L"
type textarea "1 glas krat 80 brengen"
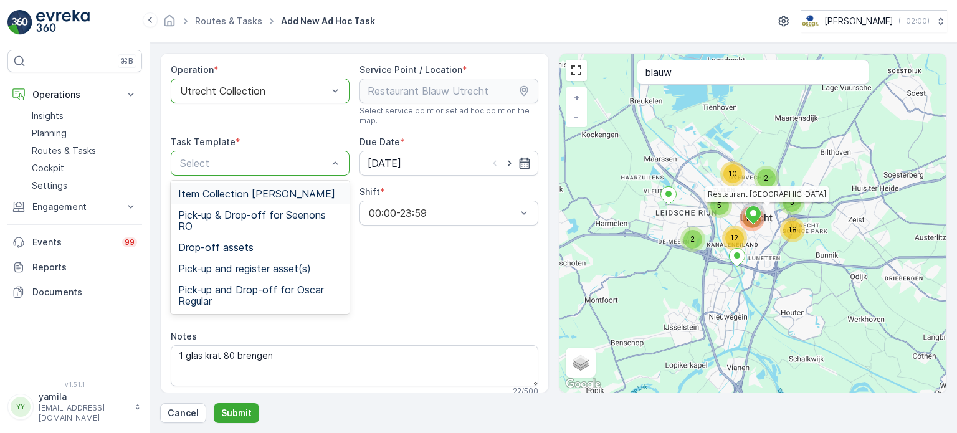
click at [237, 188] on span "Item Collection [PERSON_NAME]" at bounding box center [256, 193] width 157 height 11
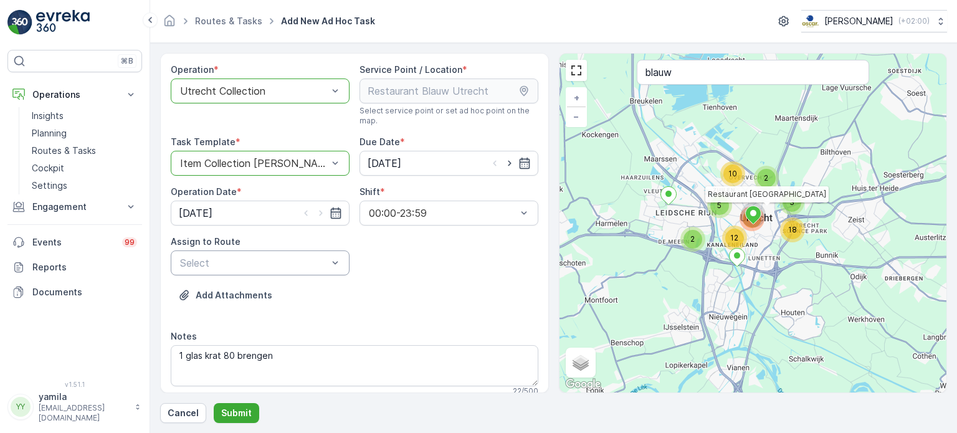
drag, startPoint x: 214, startPoint y: 275, endPoint x: 236, endPoint y: 257, distance: 28.3
click at [236, 257] on div "Operation * option Utrecht Collection, selected. Utrecht Collection Service Poi…" at bounding box center [355, 378] width 368 height 628
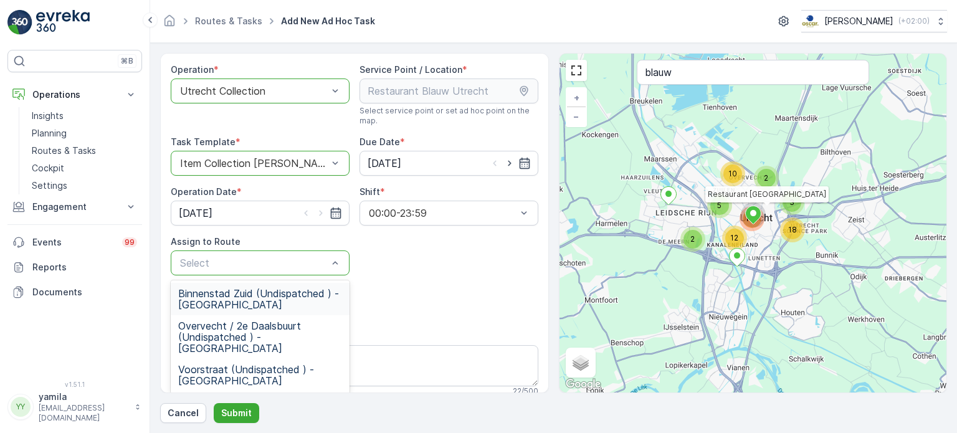
click at [226, 306] on span "Binnenstad Zuid (Undispatched ) - Utrecht" at bounding box center [260, 299] width 164 height 22
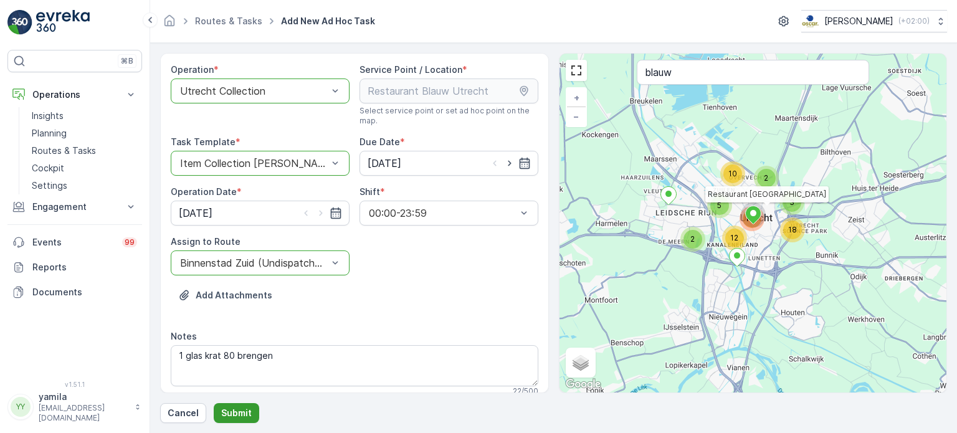
click at [231, 405] on button "Submit" at bounding box center [236, 413] width 45 height 20
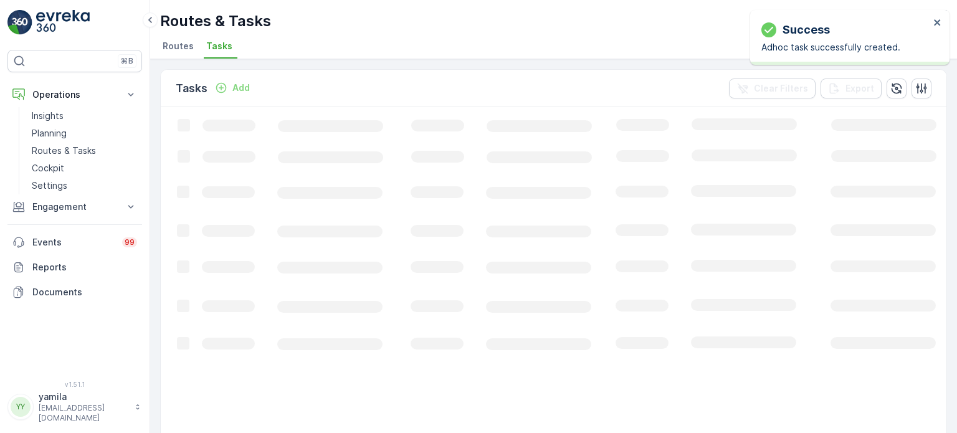
drag, startPoint x: 932, startPoint y: 24, endPoint x: 943, endPoint y: 20, distance: 11.5
click at [943, 20] on div "Success Adhoc task successfully created." at bounding box center [849, 37] width 199 height 55
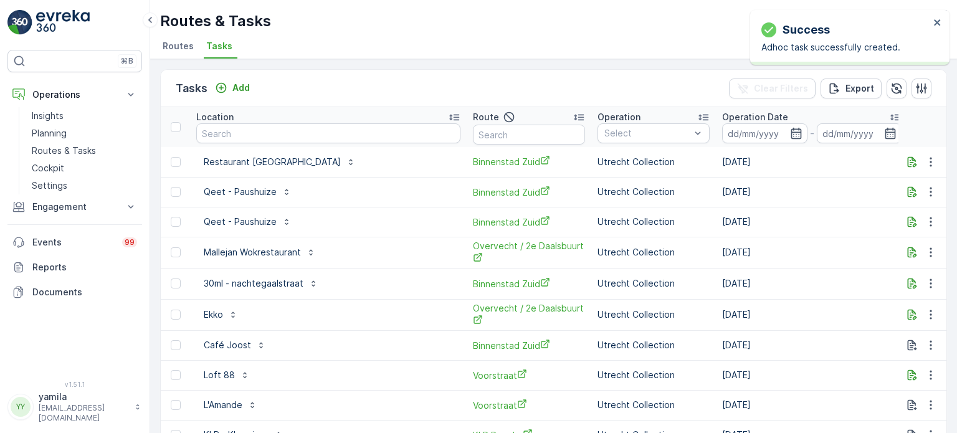
click at [943, 20] on div "Success Adhoc task successfully created." at bounding box center [849, 37] width 199 height 55
click at [940, 21] on icon "close" at bounding box center [937, 22] width 6 height 6
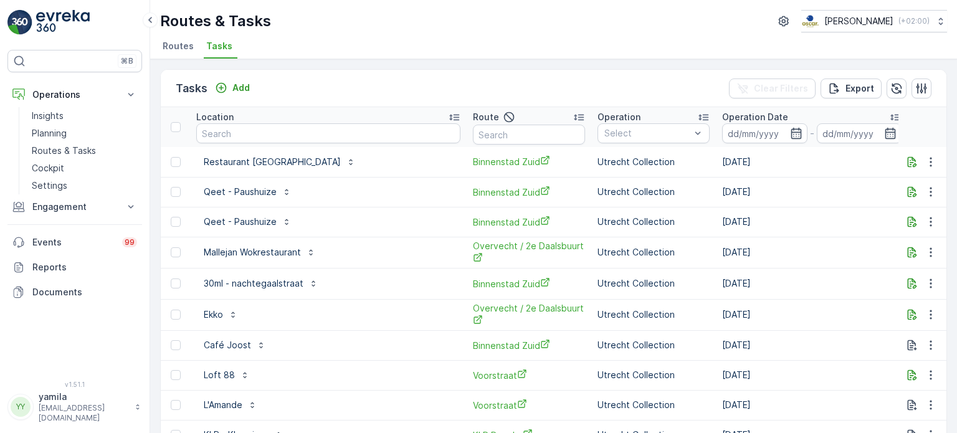
click at [949, 156] on p "To Do" at bounding box center [961, 162] width 25 height 12
click at [860, 214] on span "Let Op!" at bounding box center [866, 214] width 31 height 12
click at [77, 151] on p "Routes & Tasks" at bounding box center [64, 151] width 64 height 12
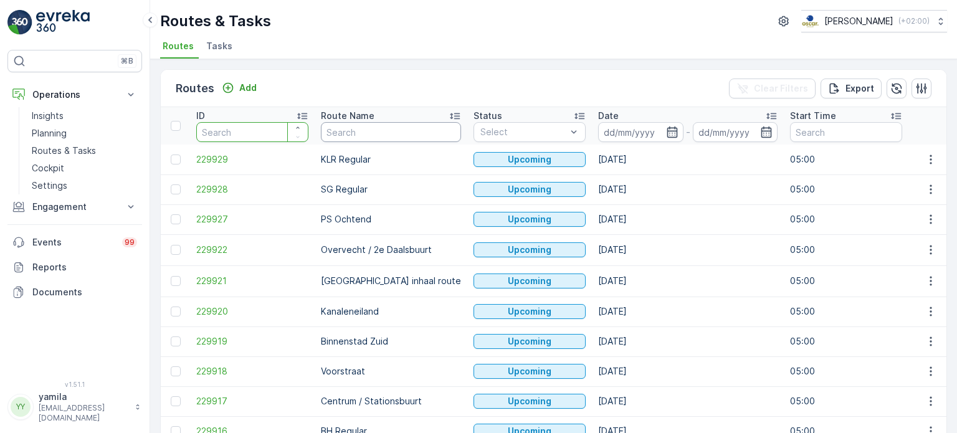
click at [346, 134] on input "text" at bounding box center [391, 132] width 140 height 20
type input "mq"
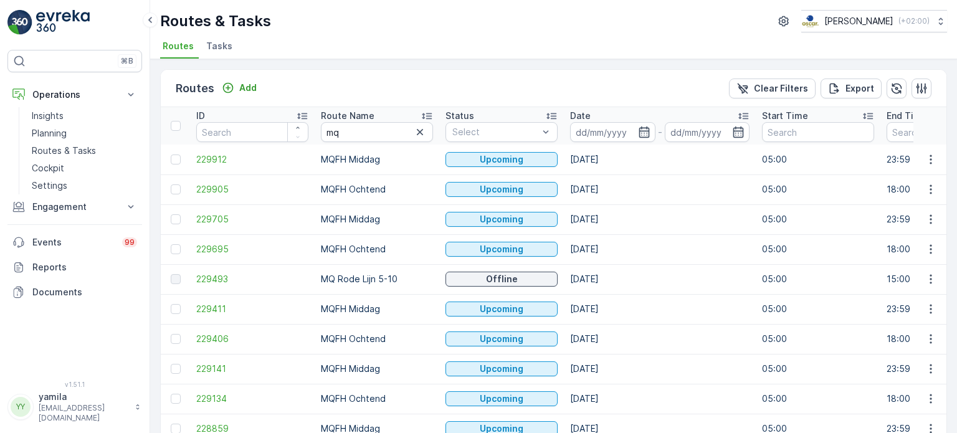
click at [585, 134] on input at bounding box center [612, 132] width 85 height 20
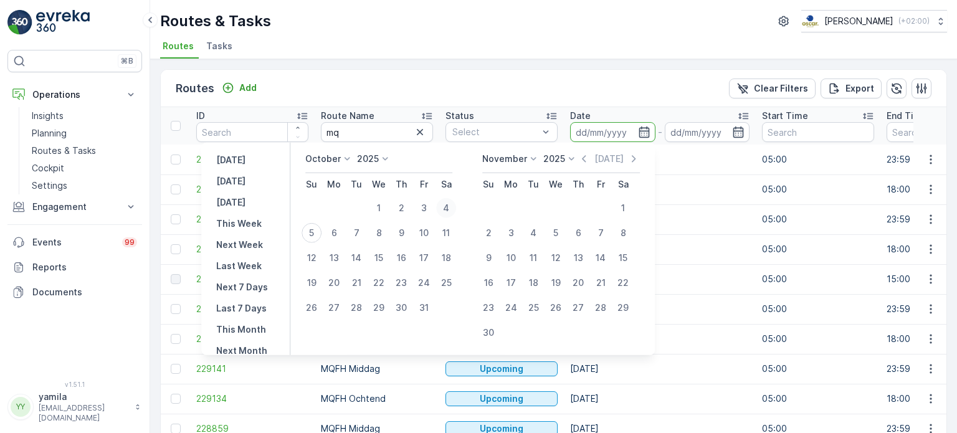
click at [455, 203] on div "4" at bounding box center [446, 208] width 20 height 20
type input "[DATE]"
click at [455, 203] on div "4" at bounding box center [446, 208] width 20 height 20
type input "[DATE]"
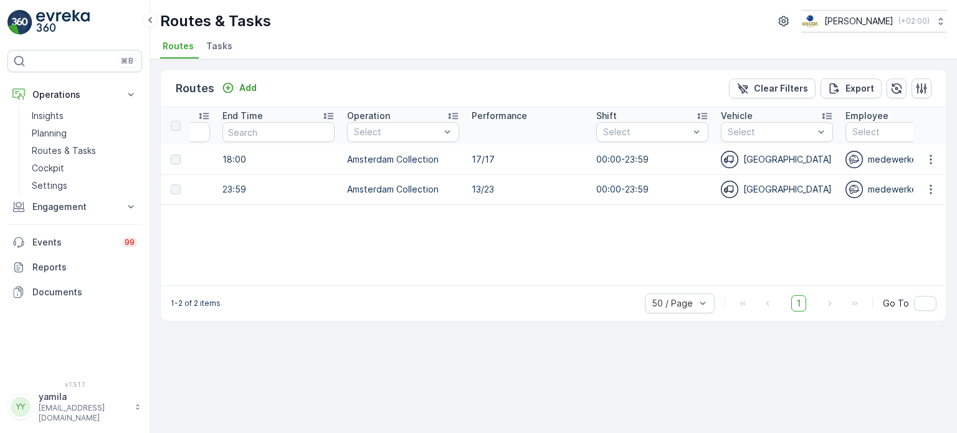
scroll to position [0, 665]
click at [932, 196] on button "button" at bounding box center [931, 189] width 22 height 15
click at [915, 206] on span "See More Details" at bounding box center [902, 207] width 72 height 12
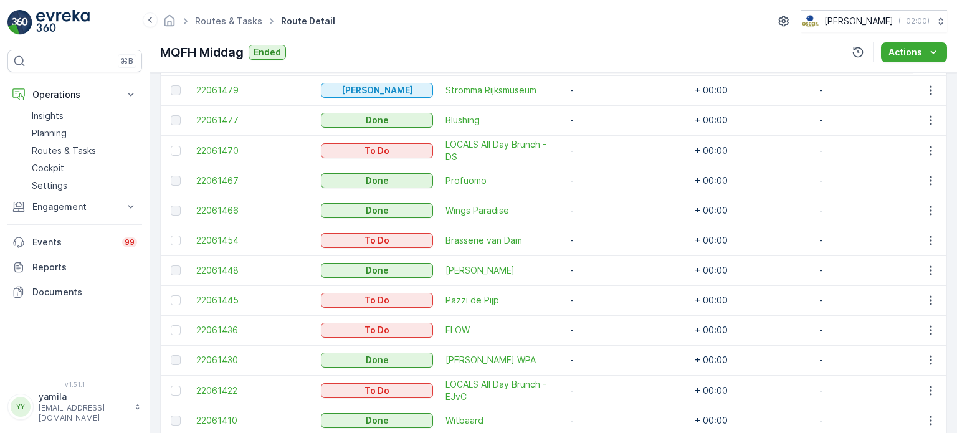
scroll to position [763, 0]
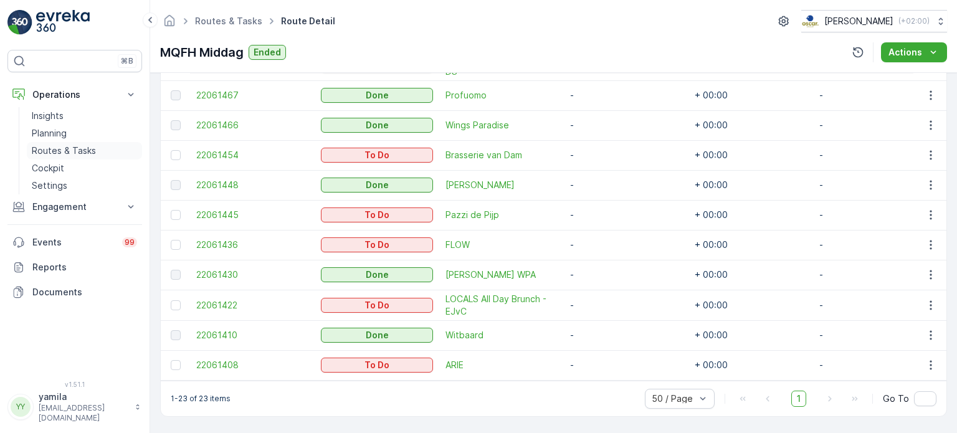
click at [80, 154] on p "Routes & Tasks" at bounding box center [64, 151] width 64 height 12
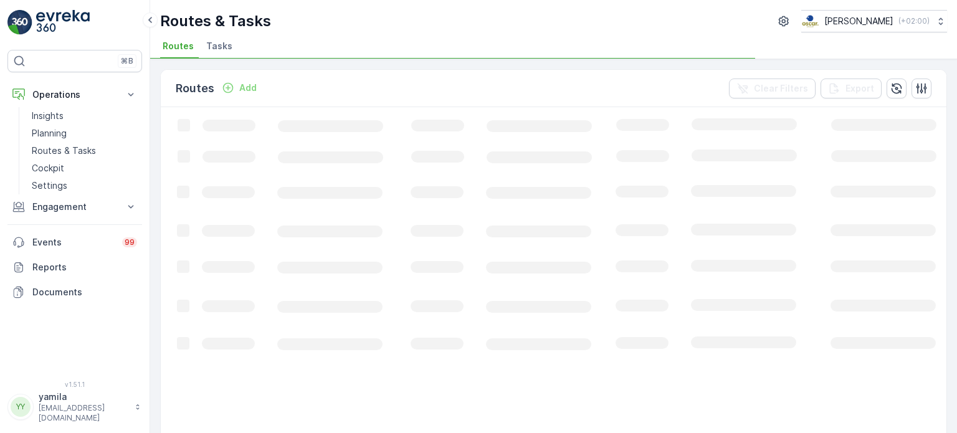
click at [224, 42] on span "Tasks" at bounding box center [219, 46] width 26 height 12
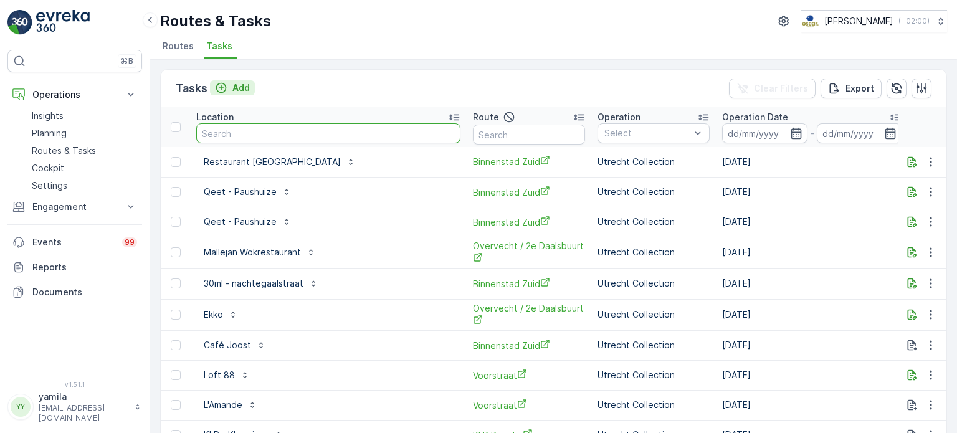
click at [226, 134] on input "text" at bounding box center [328, 133] width 264 height 20
type input "muzieklokaal"
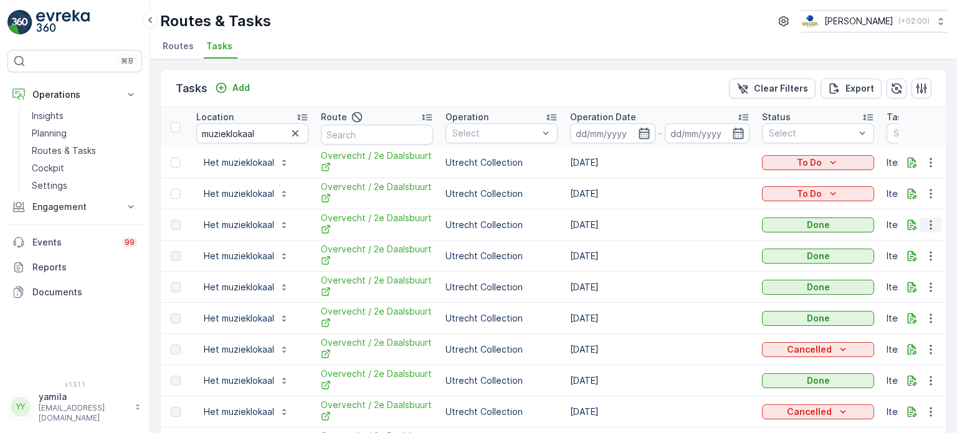
click at [930, 222] on icon "button" at bounding box center [931, 224] width 2 height 9
click at [906, 242] on span "See More Details" at bounding box center [916, 242] width 72 height 12
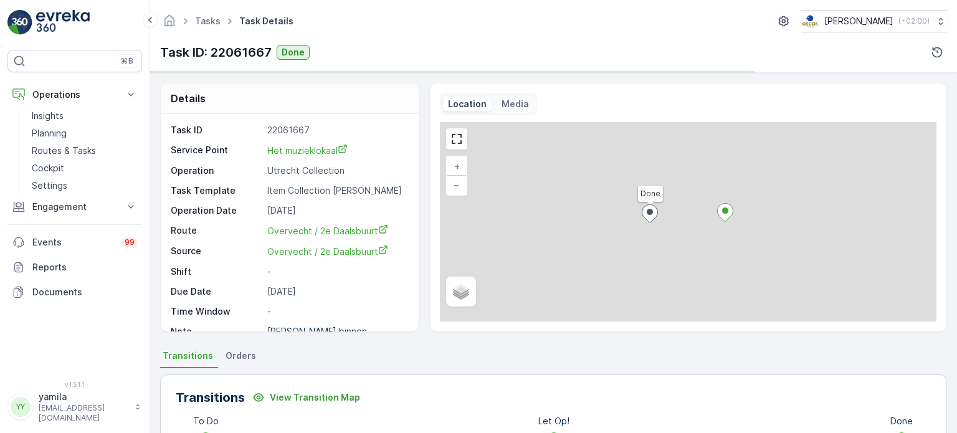
scroll to position [289, 0]
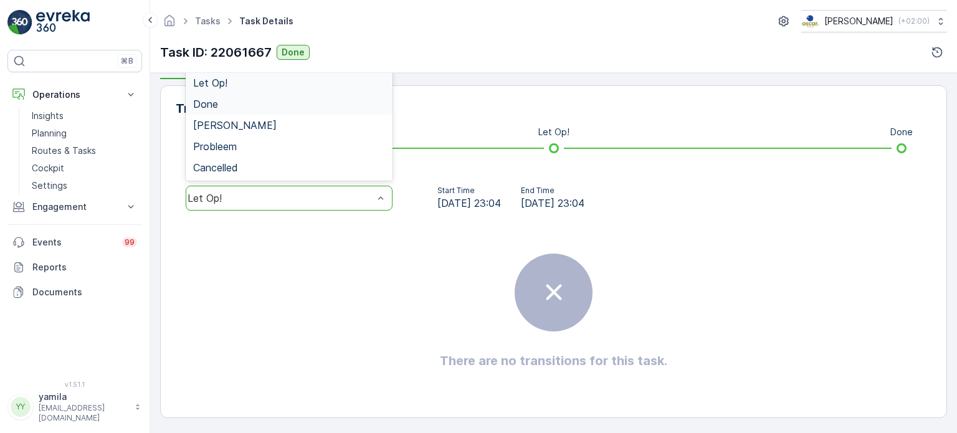
click at [339, 96] on div "Done" at bounding box center [289, 103] width 207 height 21
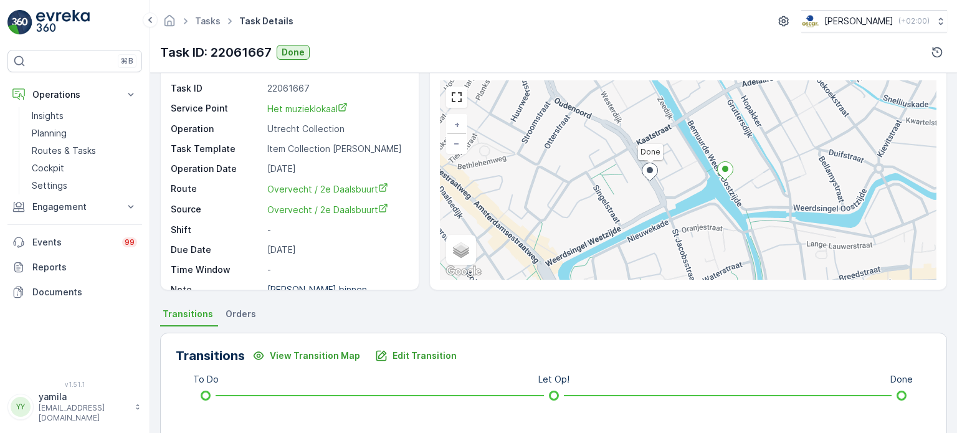
scroll to position [0, 0]
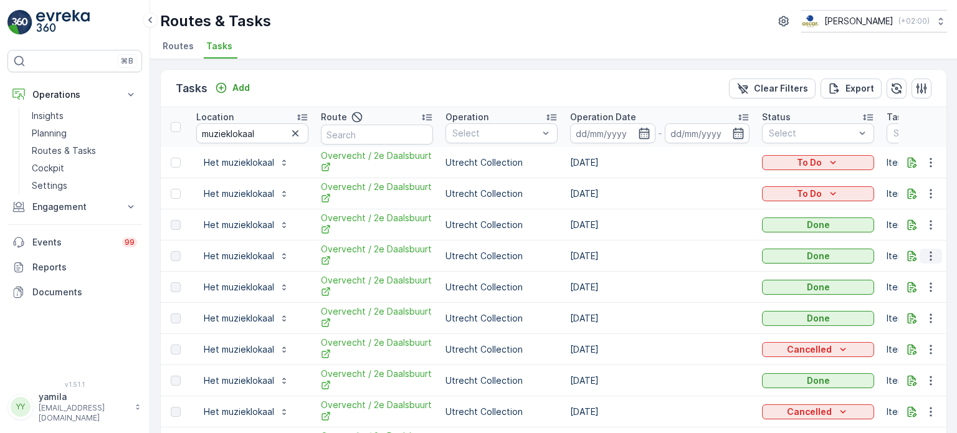
click at [930, 254] on icon "button" at bounding box center [931, 256] width 12 height 12
click at [904, 274] on span "See More Details" at bounding box center [916, 273] width 72 height 12
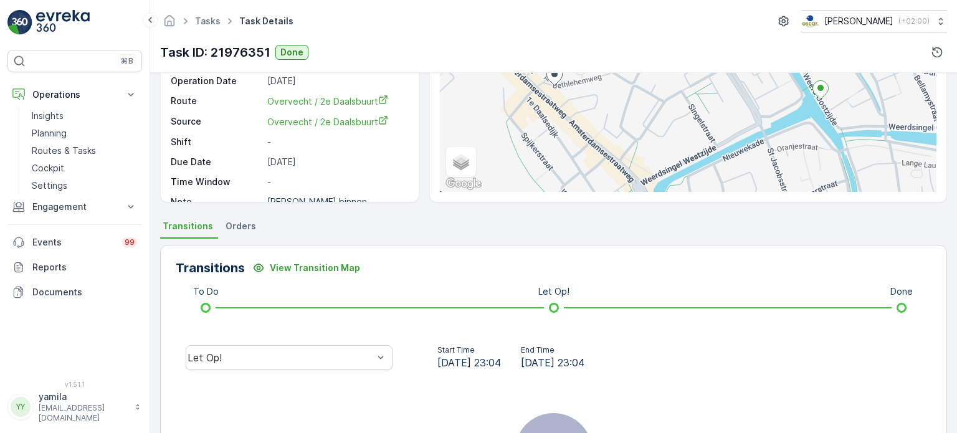
scroll to position [137, 0]
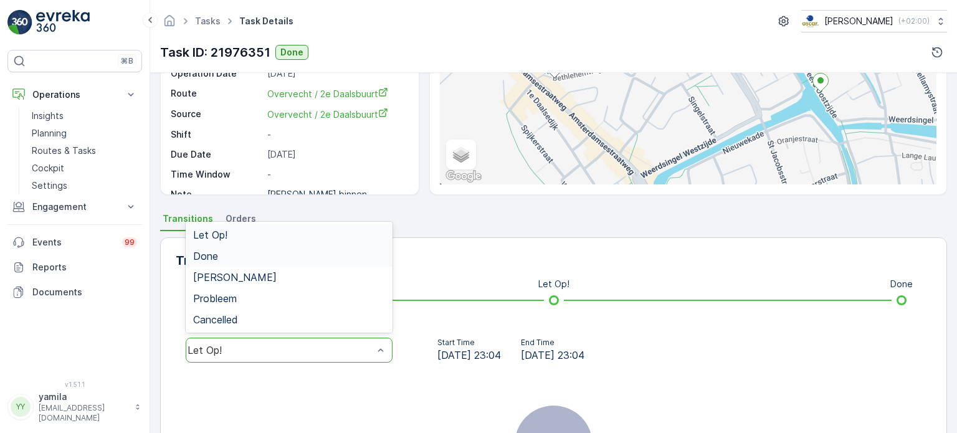
click at [315, 249] on div "Done" at bounding box center [289, 256] width 207 height 21
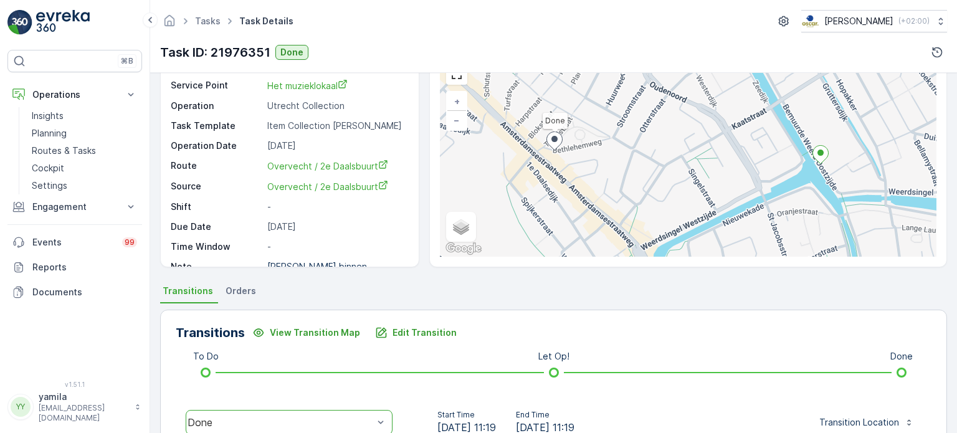
scroll to position [0, 0]
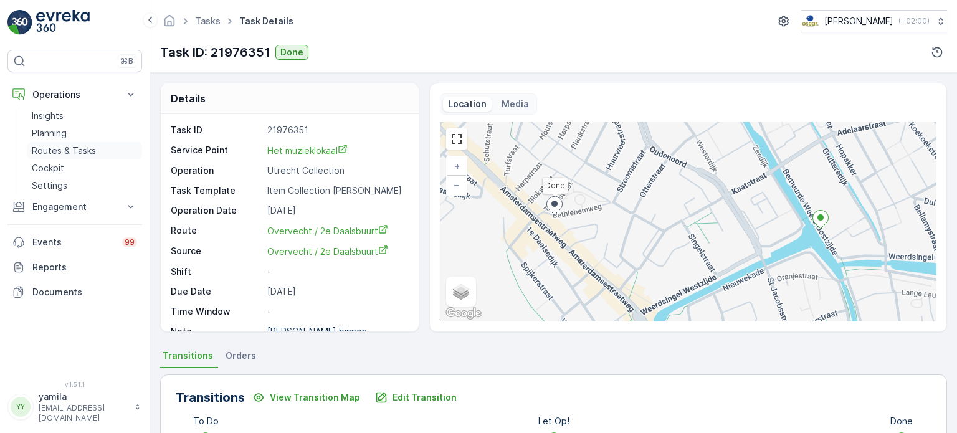
click at [77, 154] on p "Routes & Tasks" at bounding box center [64, 151] width 64 height 12
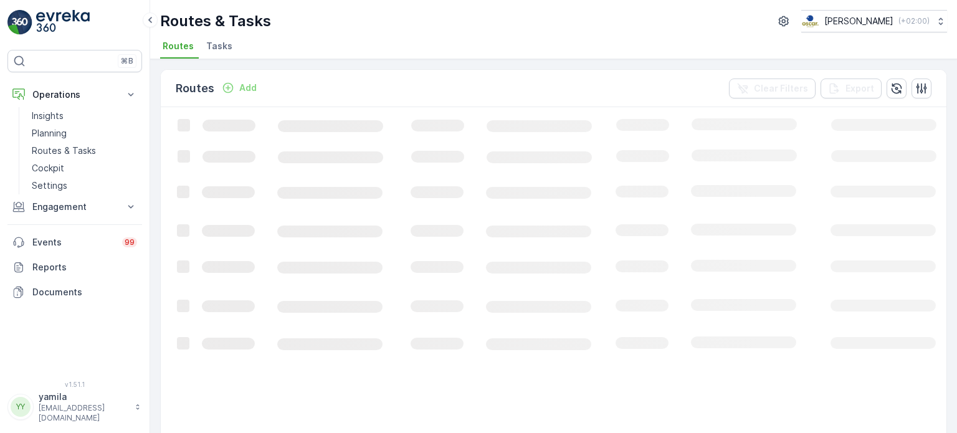
click at [216, 42] on span "Tasks" at bounding box center [219, 46] width 26 height 12
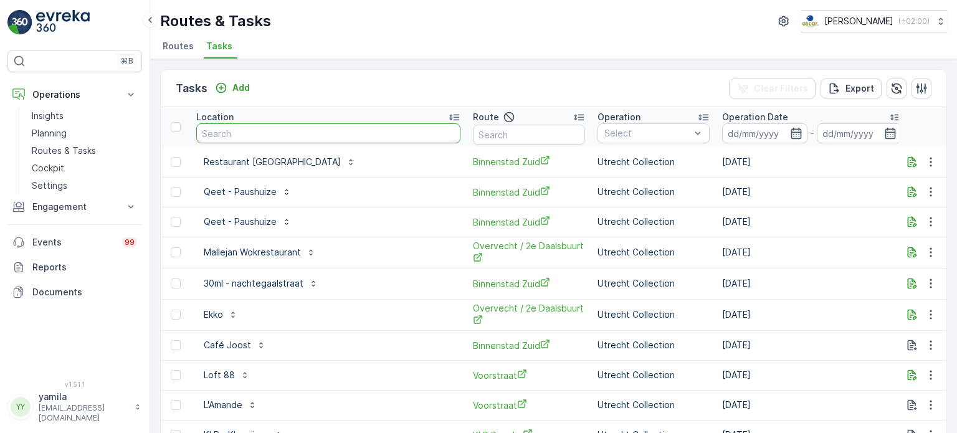
click at [256, 135] on input "text" at bounding box center [328, 133] width 264 height 20
type input "van kerkwijk"
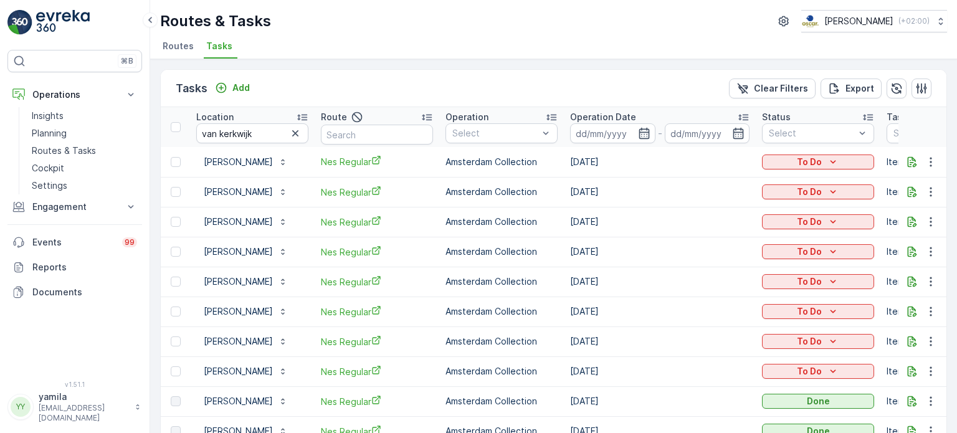
scroll to position [140, 0]
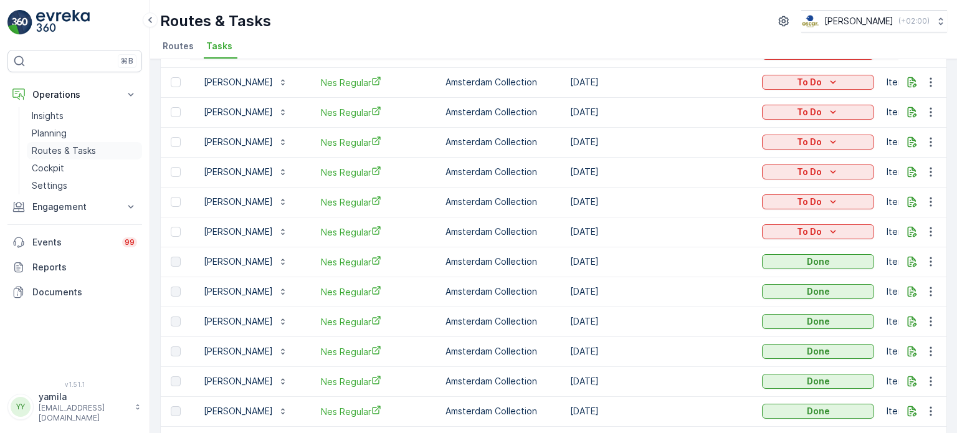
click at [82, 149] on p "Routes & Tasks" at bounding box center [64, 151] width 64 height 12
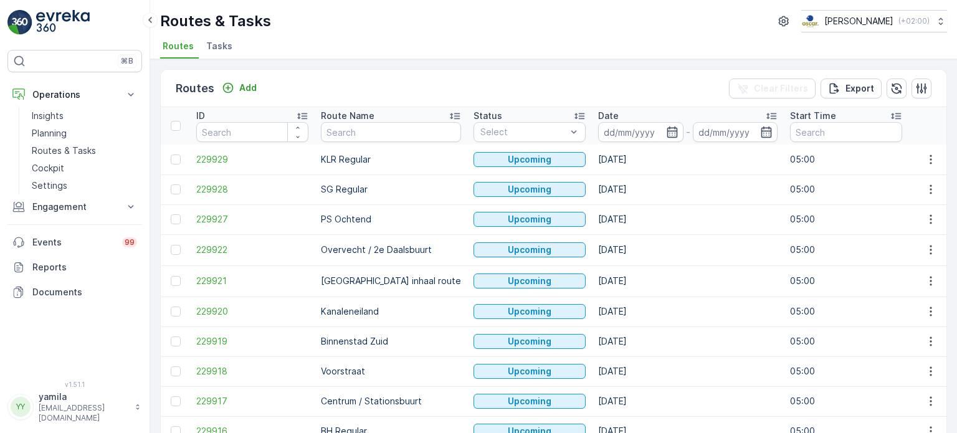
click at [217, 50] on span "Tasks" at bounding box center [219, 46] width 26 height 12
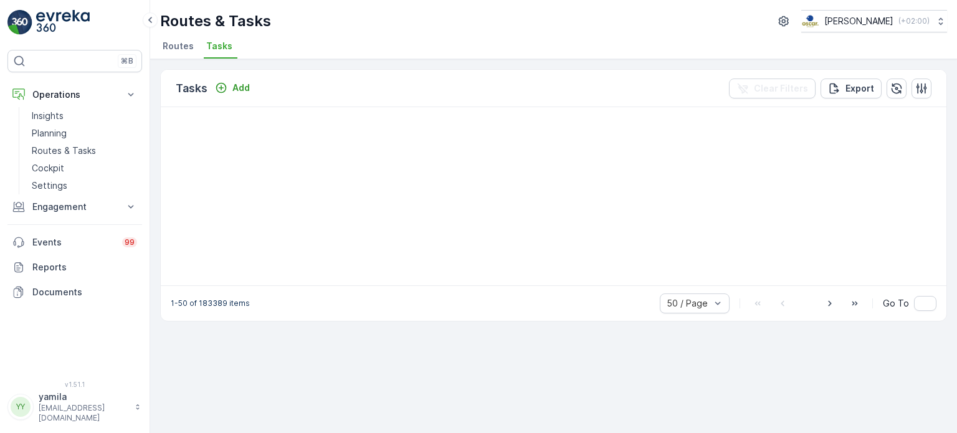
click at [217, 50] on span "Tasks" at bounding box center [219, 46] width 26 height 12
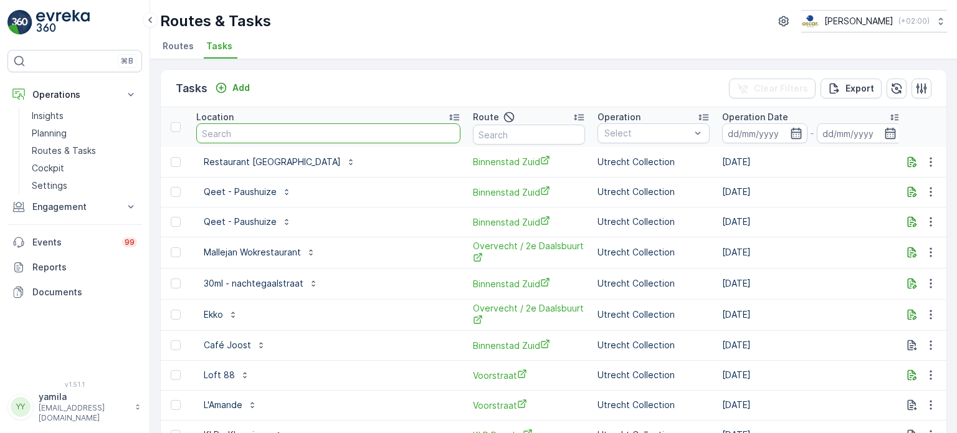
click at [222, 131] on input "text" at bounding box center [328, 133] width 264 height 20
type input "or"
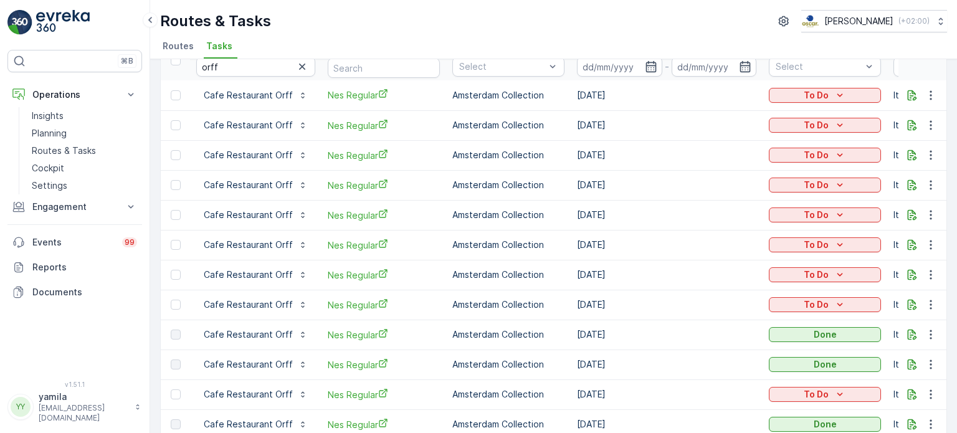
scroll to position [64, 0]
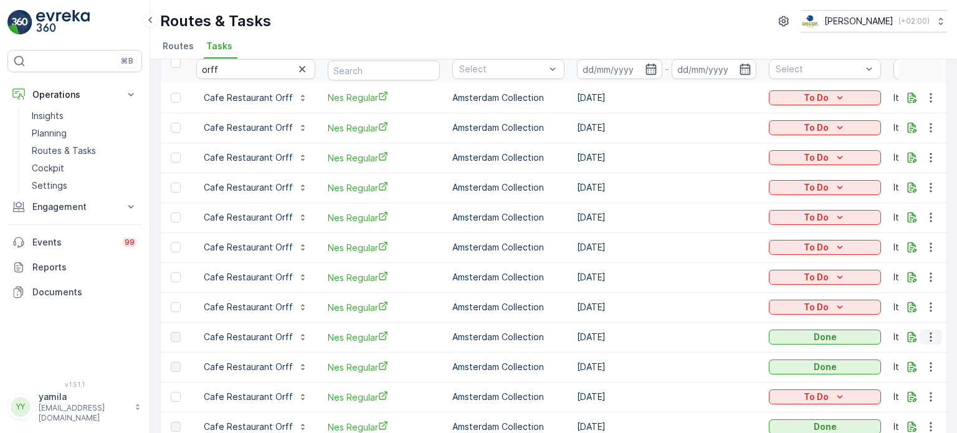
click at [930, 333] on icon "button" at bounding box center [931, 337] width 2 height 9
click at [886, 348] on span "See More Details" at bounding box center [916, 354] width 72 height 12
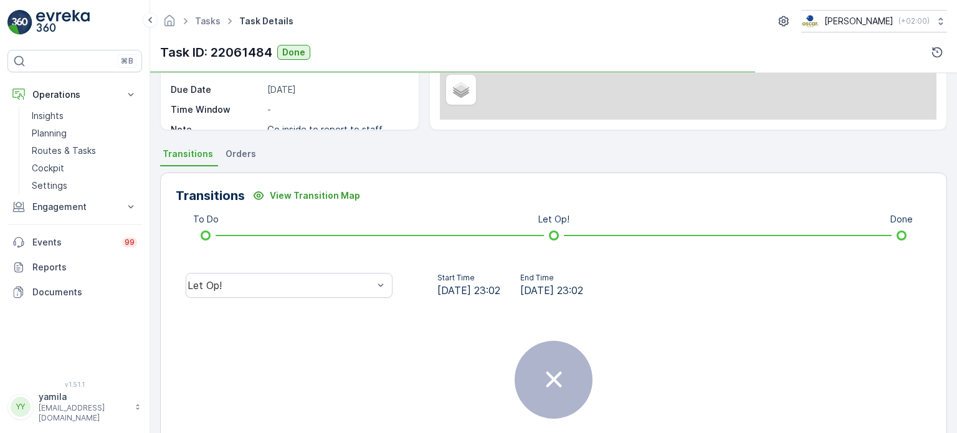
scroll to position [226, 0]
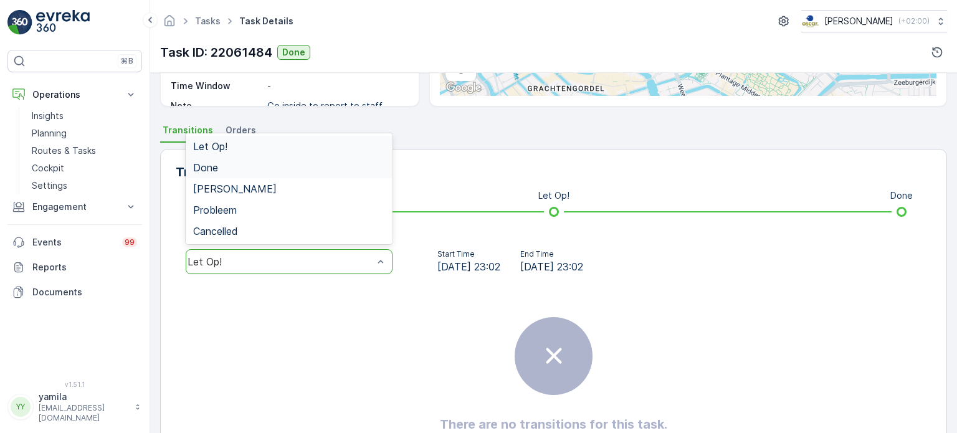
click at [315, 172] on div "Done" at bounding box center [289, 167] width 207 height 21
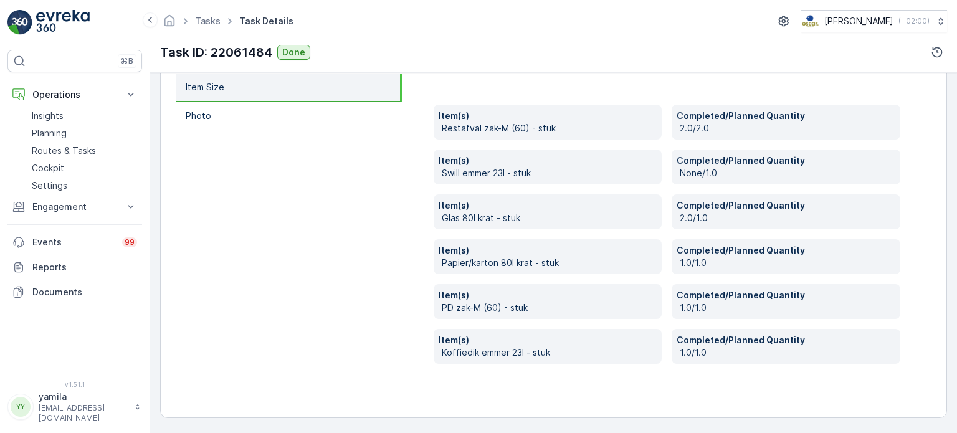
scroll to position [406, 0]
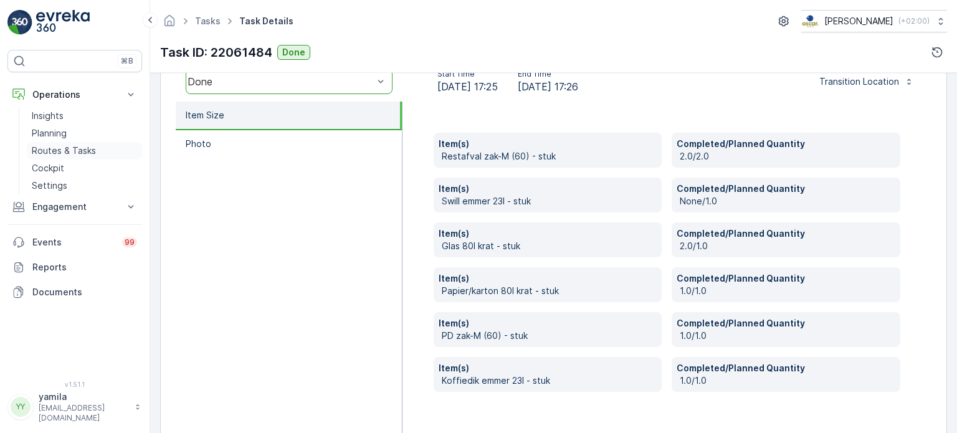
click at [80, 152] on p "Routes & Tasks" at bounding box center [64, 151] width 64 height 12
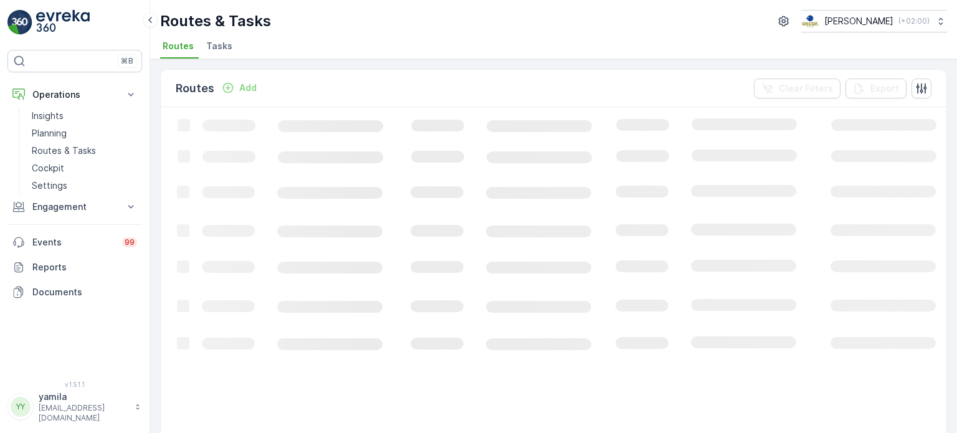
click at [212, 38] on li "Tasks" at bounding box center [221, 47] width 34 height 21
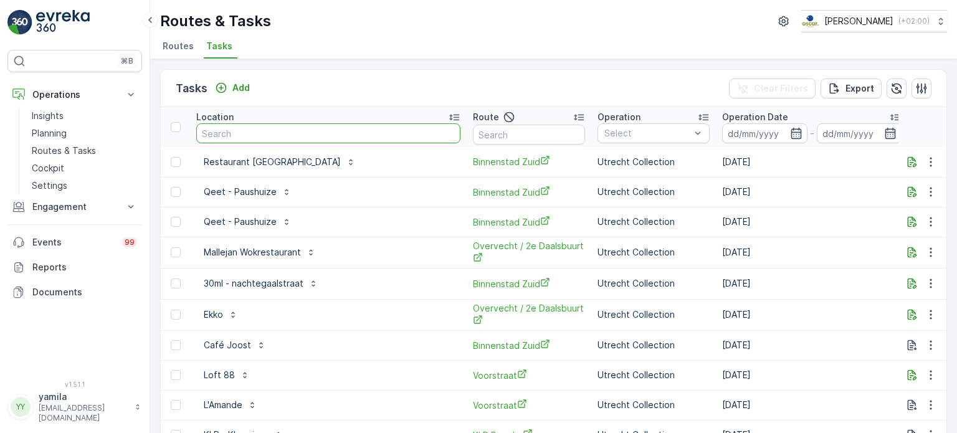
click at [238, 135] on input "text" at bounding box center [328, 133] width 264 height 20
type input "bakers&roaster"
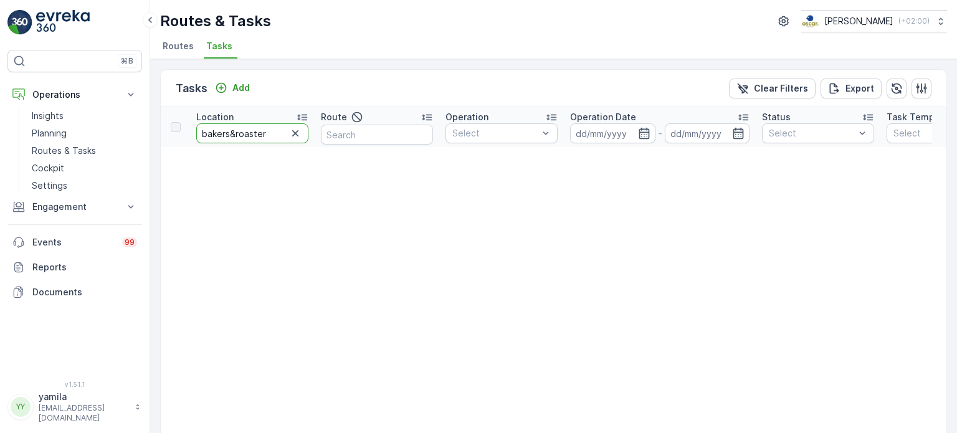
click at [274, 134] on input "bakers&roaster" at bounding box center [252, 133] width 112 height 20
type input "bake"
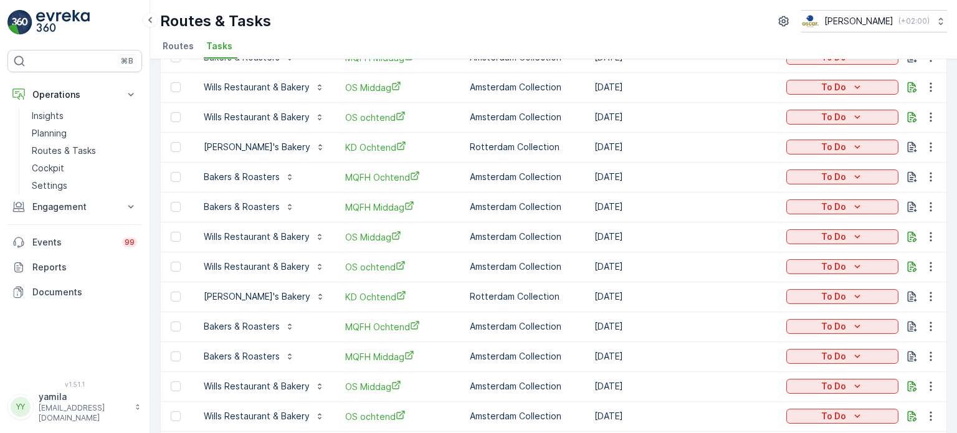
scroll to position [528, 0]
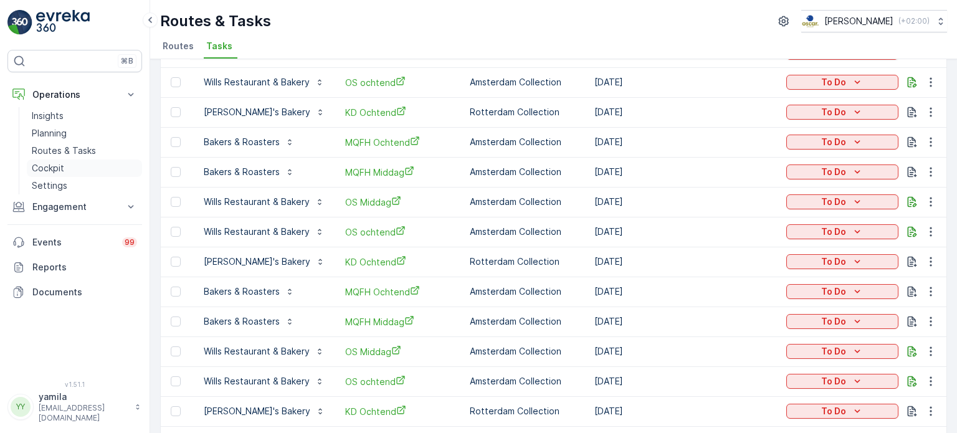
click at [55, 166] on p "Cockpit" at bounding box center [48, 168] width 32 height 12
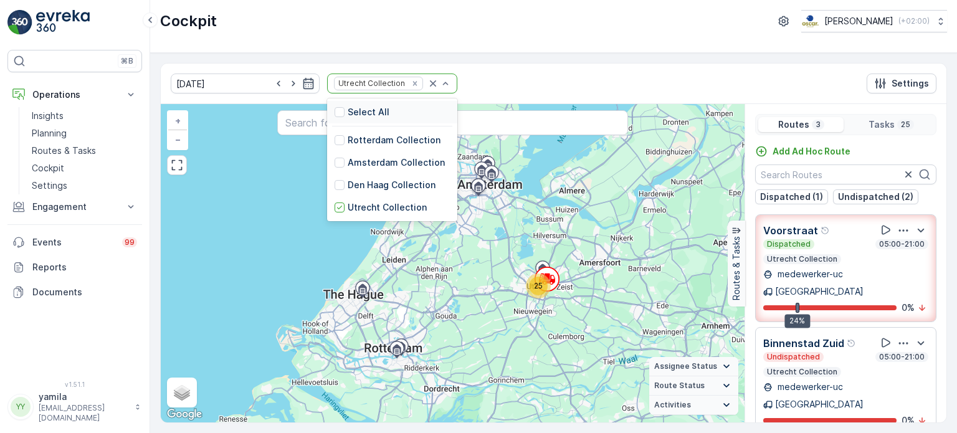
click at [409, 92] on div "Utrecht Collection" at bounding box center [392, 84] width 130 height 20
click at [335, 206] on icon at bounding box center [339, 207] width 9 height 9
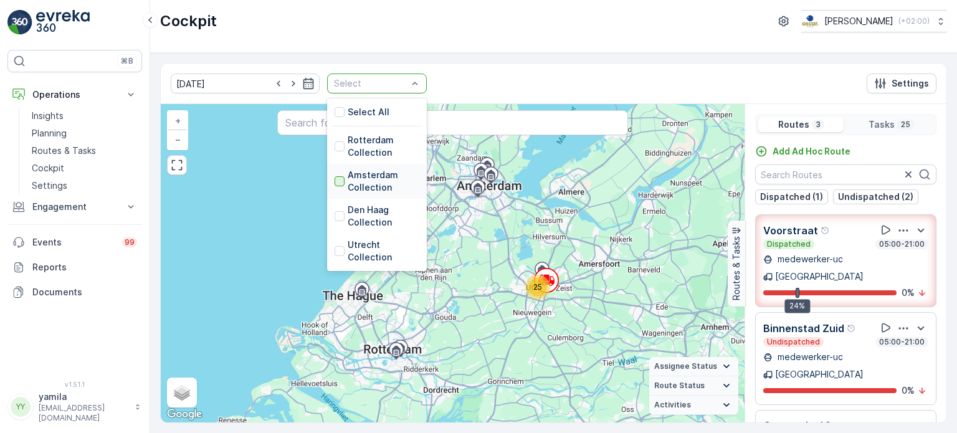
click at [335, 179] on div at bounding box center [340, 181] width 10 height 10
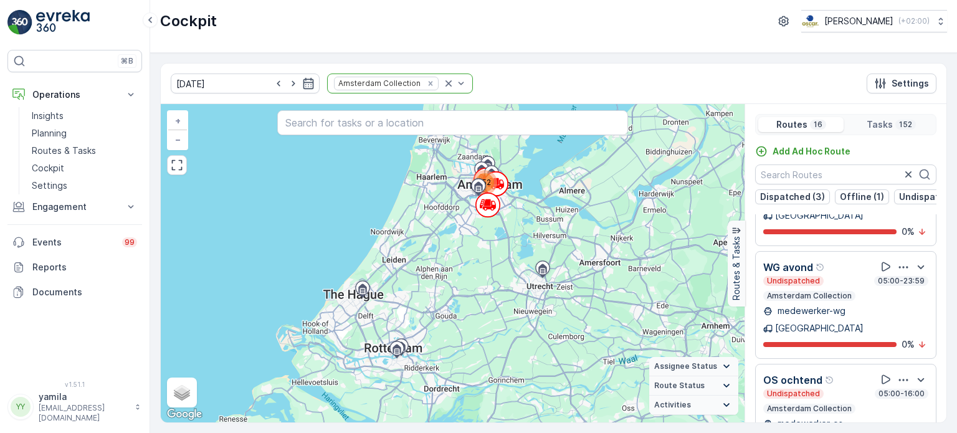
scroll to position [31, 0]
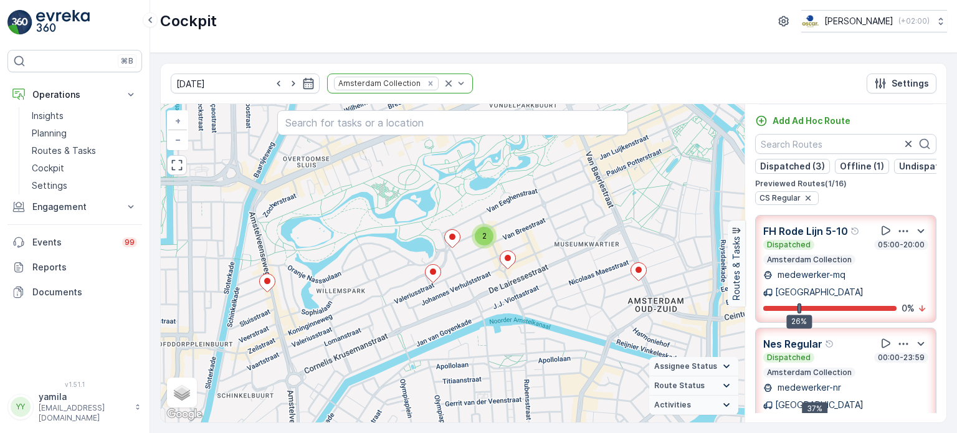
scroll to position [0, 0]
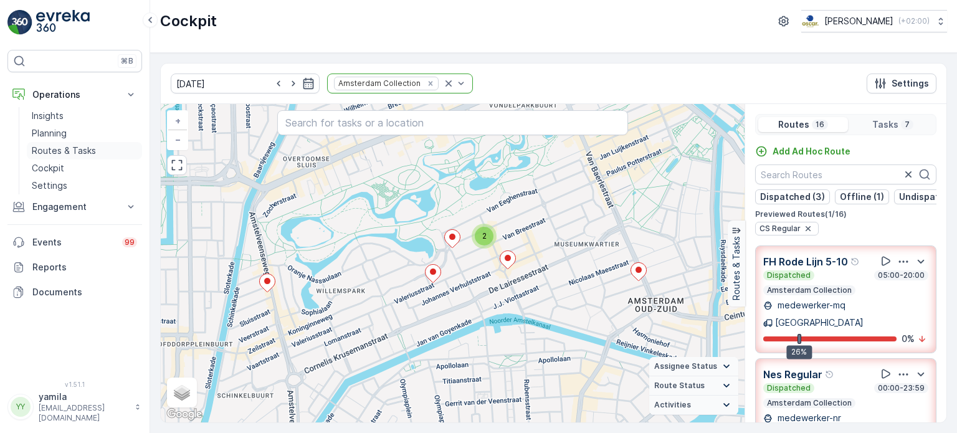
click at [62, 146] on p "Routes & Tasks" at bounding box center [64, 151] width 64 height 12
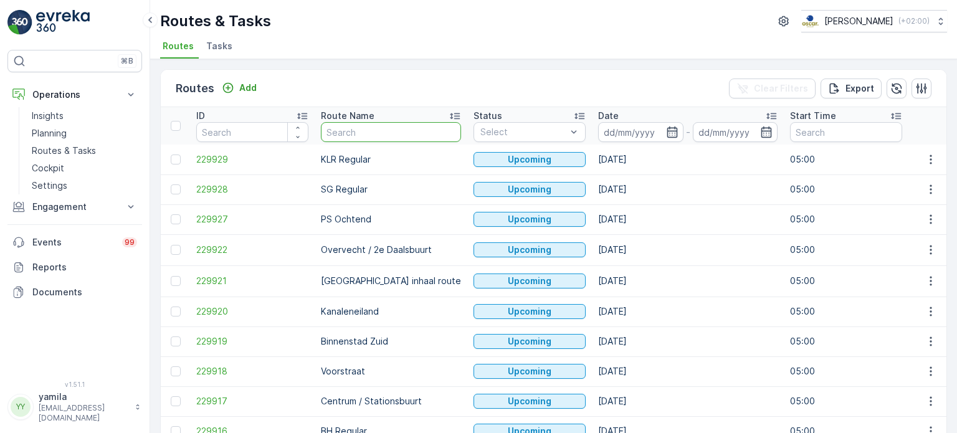
click at [366, 131] on input "text" at bounding box center [391, 132] width 140 height 20
type input "cs"
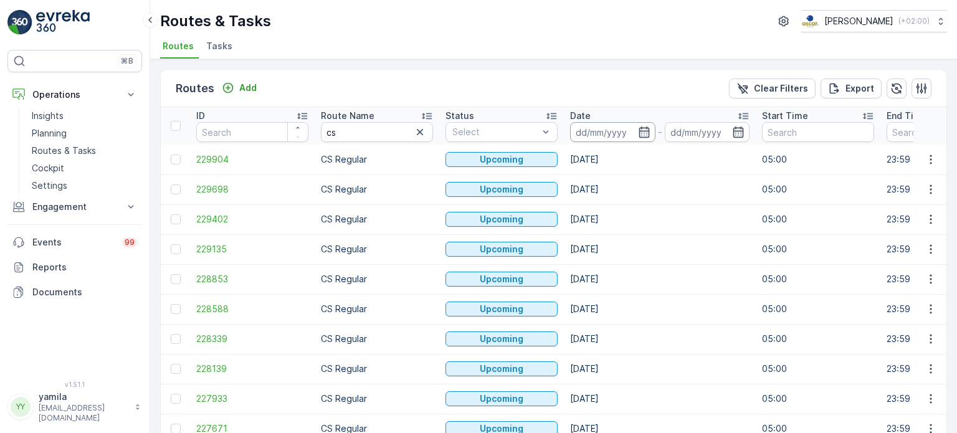
click at [612, 125] on input at bounding box center [612, 132] width 85 height 20
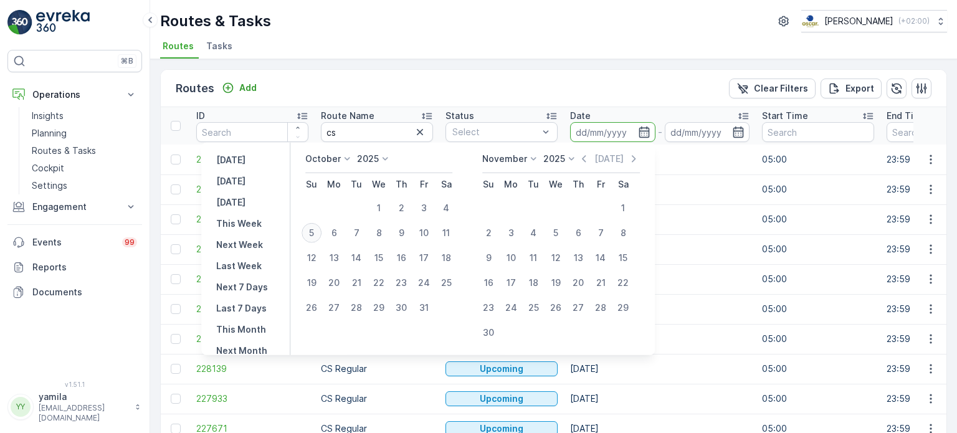
click at [321, 238] on div "5" at bounding box center [312, 233] width 20 height 20
type input "[DATE]"
click at [321, 238] on div "5" at bounding box center [312, 233] width 20 height 20
type input "[DATE]"
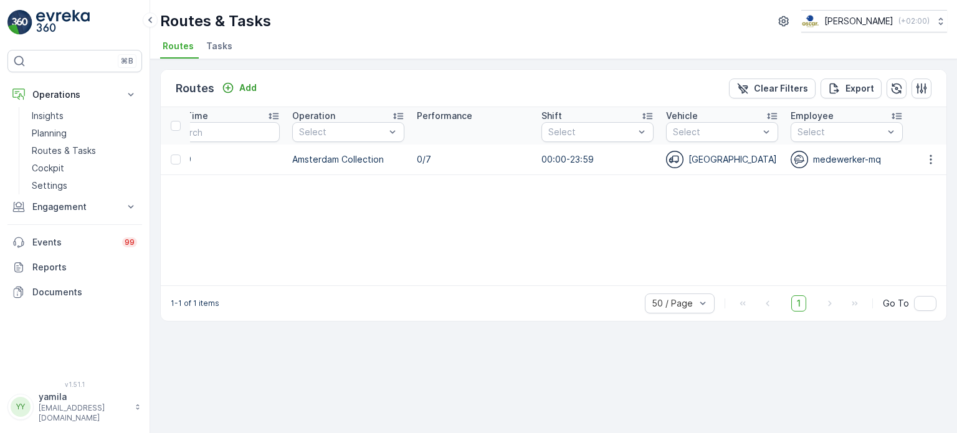
scroll to position [0, 719]
click at [77, 145] on p "Routes & Tasks" at bounding box center [64, 151] width 64 height 12
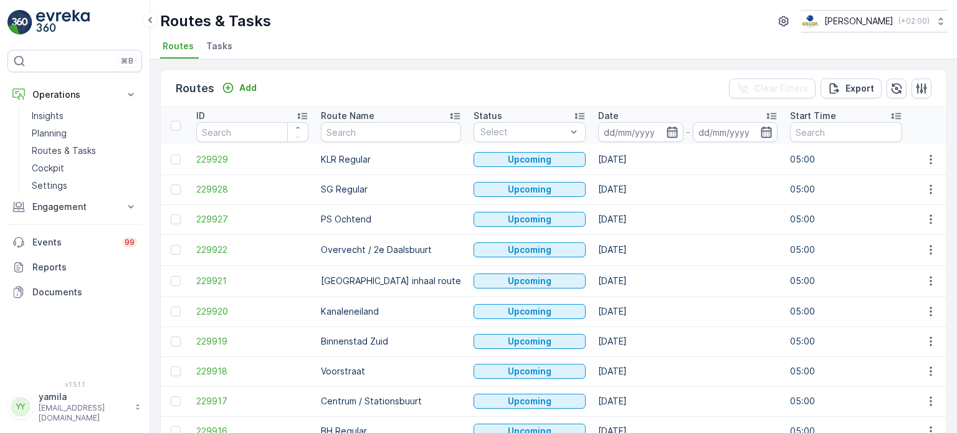
click at [224, 45] on span "Tasks" at bounding box center [219, 46] width 26 height 12
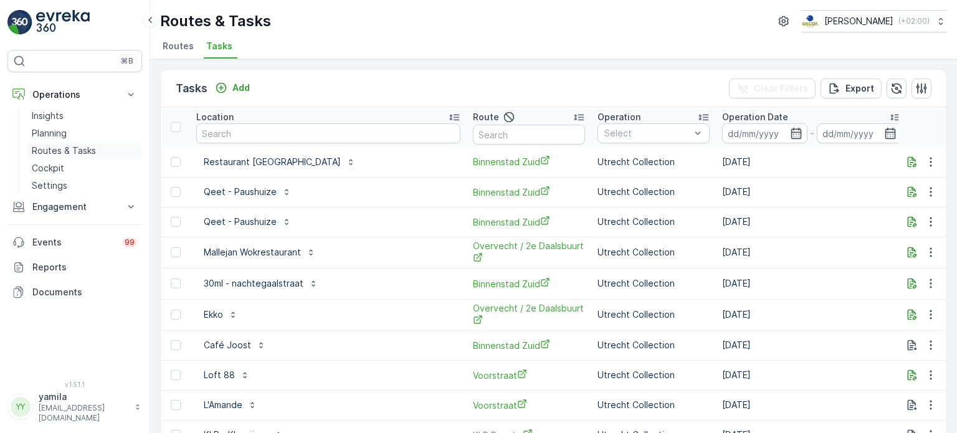
click at [87, 147] on p "Routes & Tasks" at bounding box center [64, 151] width 64 height 12
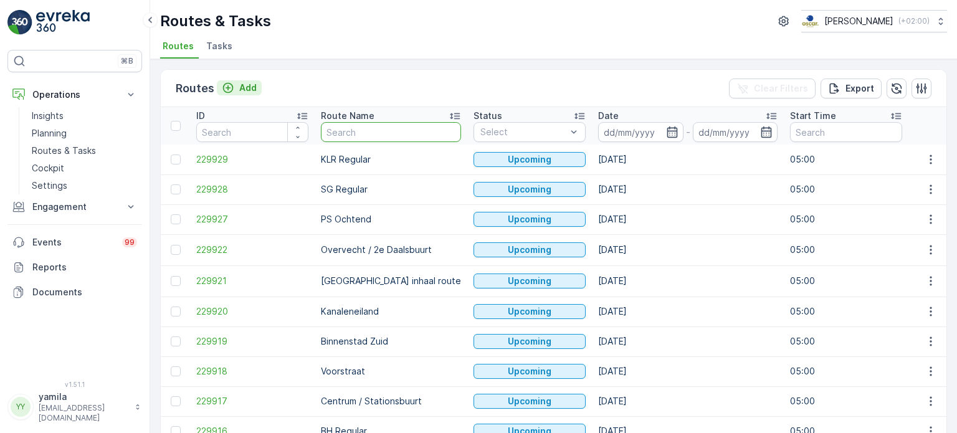
click at [349, 128] on input "text" at bounding box center [391, 132] width 140 height 20
type input "kd"
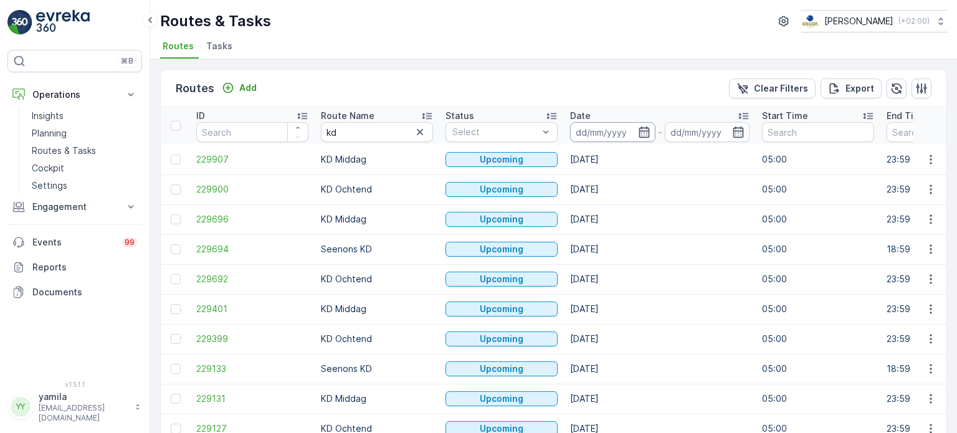
click at [596, 138] on input at bounding box center [612, 132] width 85 height 20
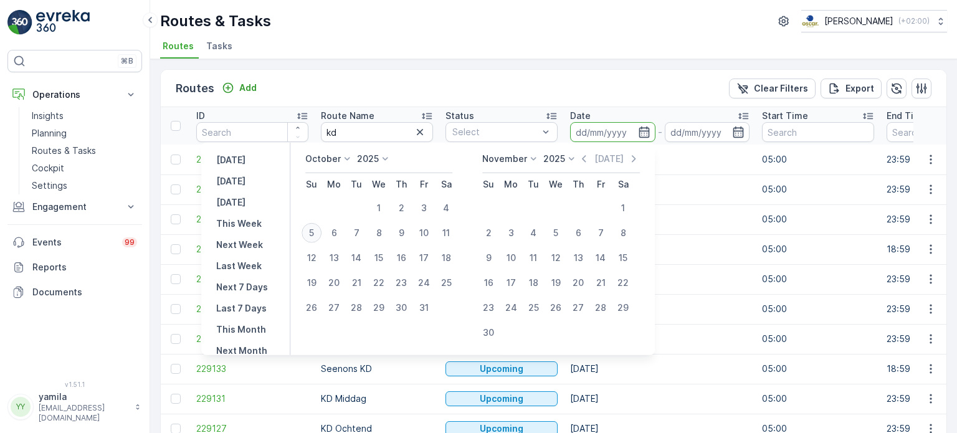
click at [322, 234] on div "5" at bounding box center [312, 233] width 20 height 20
type input "[DATE]"
click at [322, 234] on div "5" at bounding box center [312, 233] width 20 height 20
type input "[DATE]"
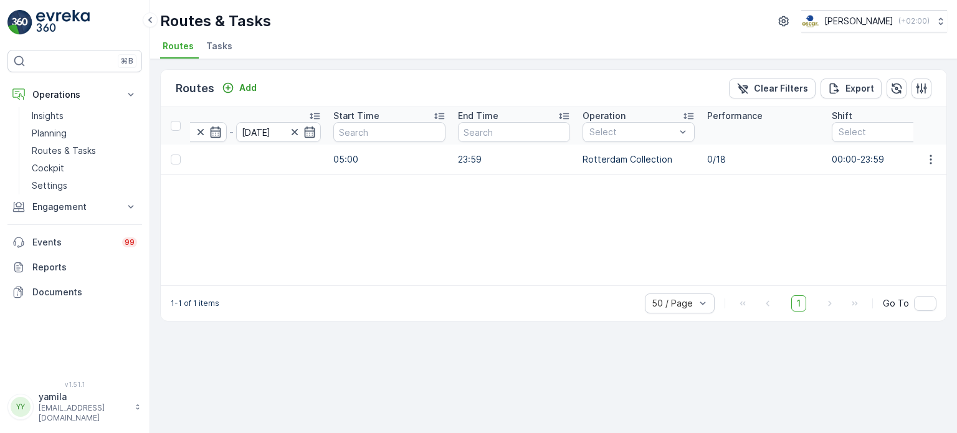
scroll to position [0, 501]
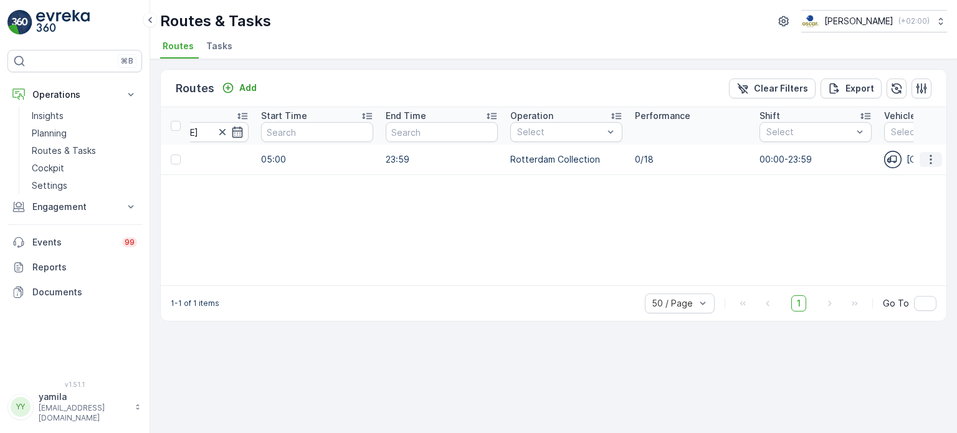
click at [935, 159] on icon "button" at bounding box center [931, 159] width 12 height 12
click at [914, 181] on span "See More Details" at bounding box center [902, 177] width 72 height 12
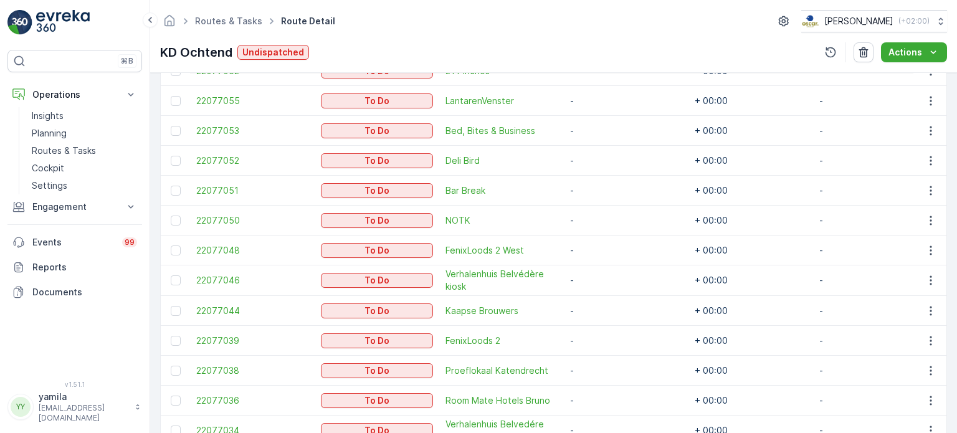
scroll to position [317, 0]
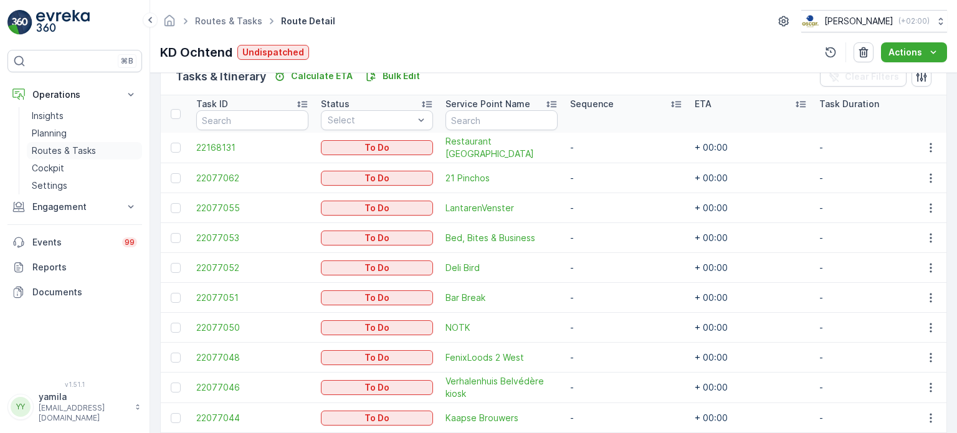
click at [83, 153] on p "Routes & Tasks" at bounding box center [64, 151] width 64 height 12
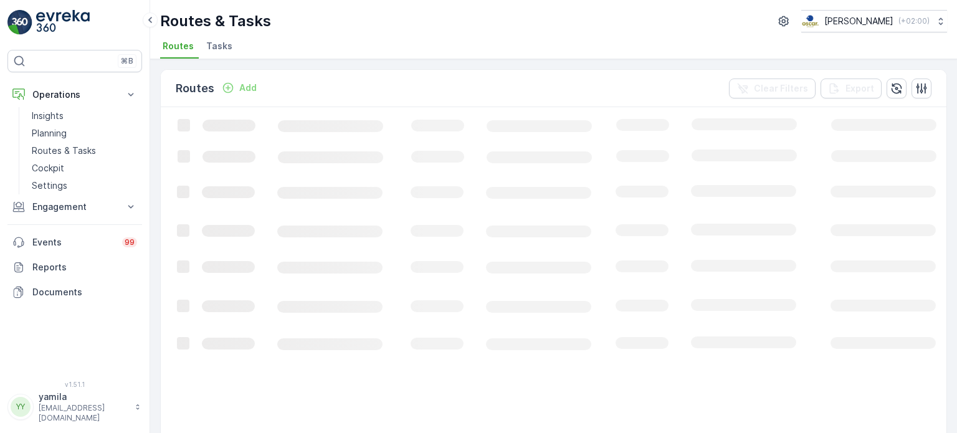
click at [217, 44] on span "Tasks" at bounding box center [219, 46] width 26 height 12
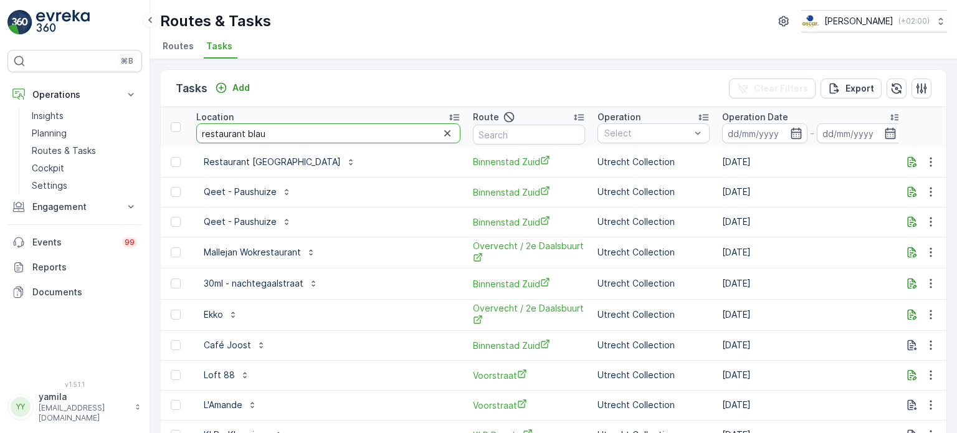
type input "restaurant blauw"
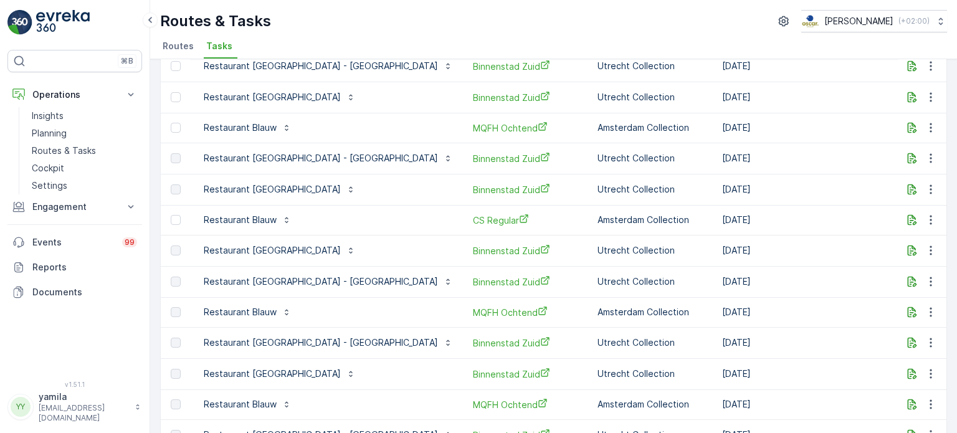
scroll to position [678, 0]
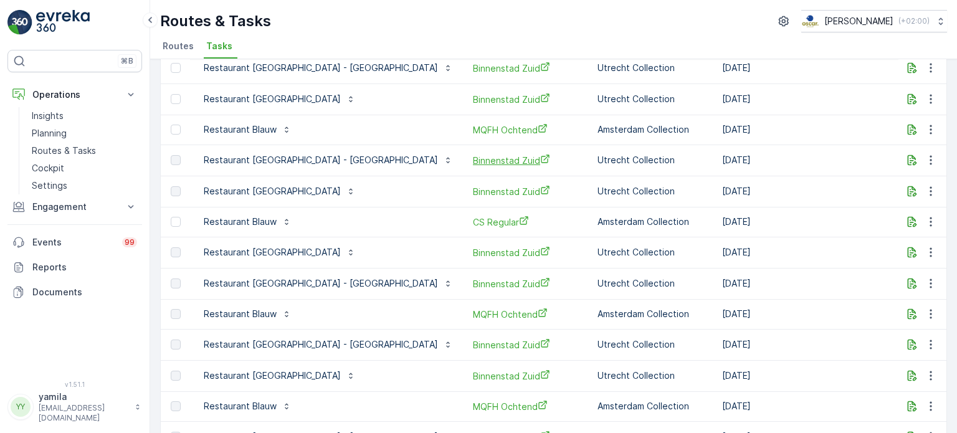
click at [473, 158] on span "Binnenstad Zuid" at bounding box center [529, 160] width 112 height 13
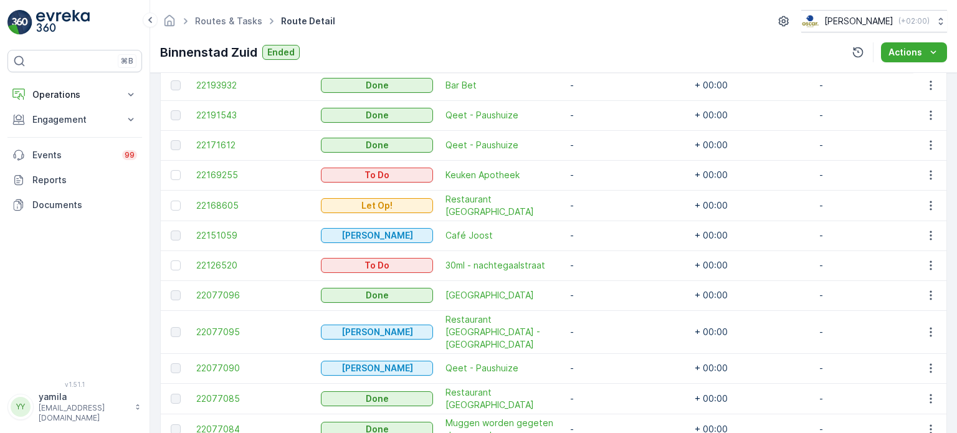
scroll to position [459, 0]
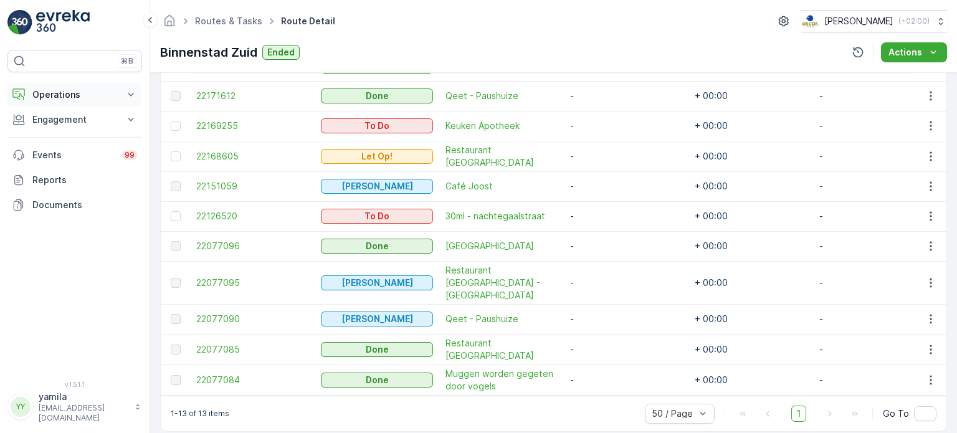
click at [80, 102] on button "Operations" at bounding box center [74, 94] width 135 height 25
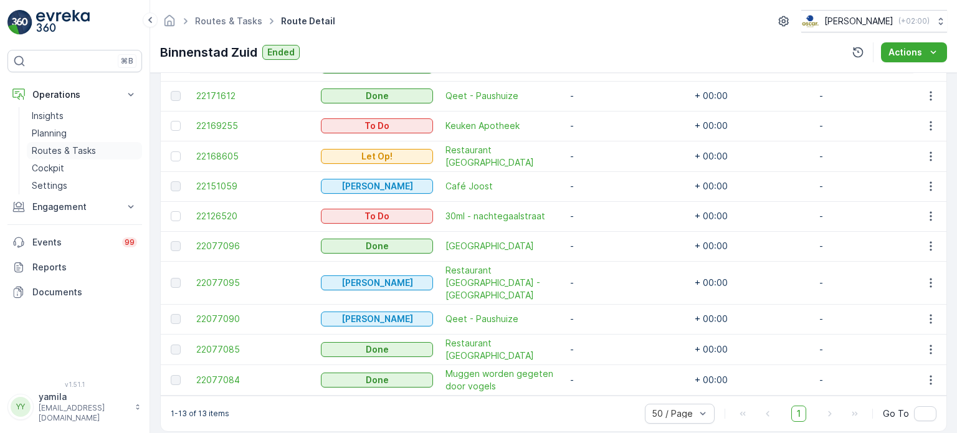
click at [60, 151] on p "Routes & Tasks" at bounding box center [64, 151] width 64 height 12
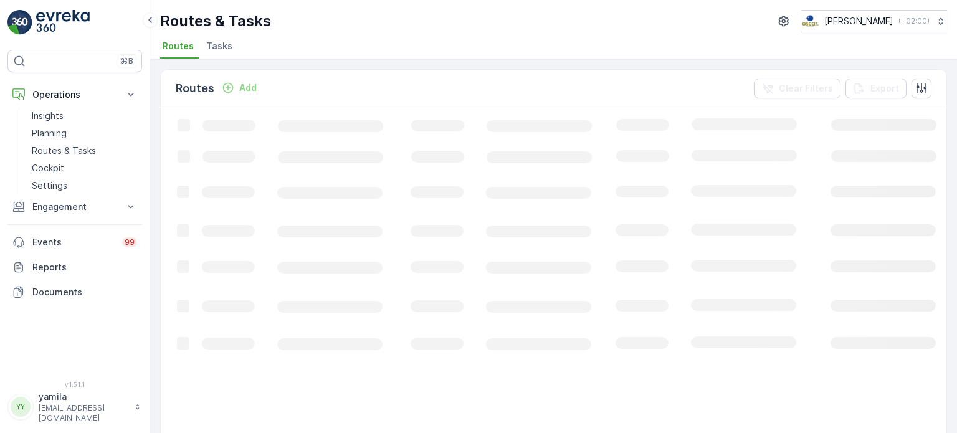
click at [226, 53] on li "Tasks" at bounding box center [221, 47] width 34 height 21
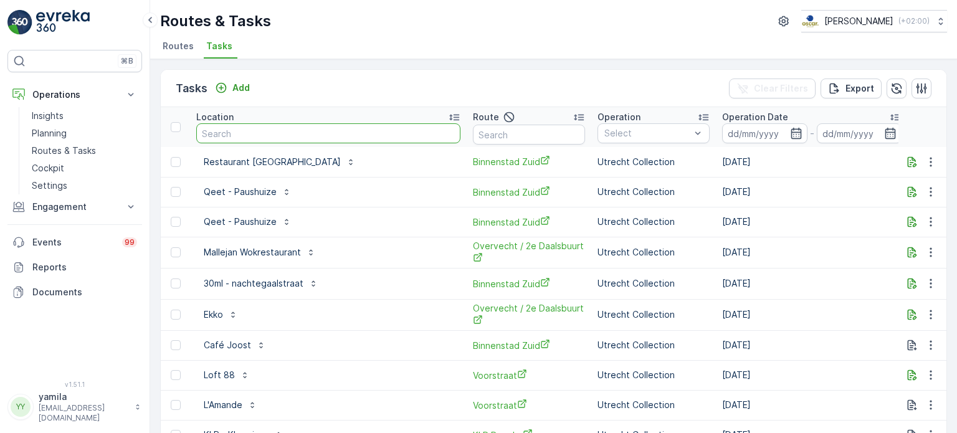
click at [262, 137] on input "text" at bounding box center [328, 133] width 264 height 20
type input "otaru"
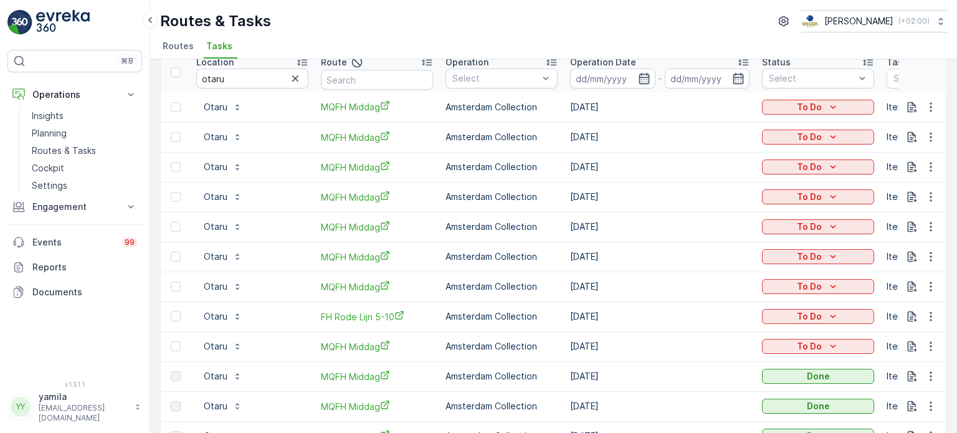
scroll to position [54, 0]
